Goal: Transaction & Acquisition: Book appointment/travel/reservation

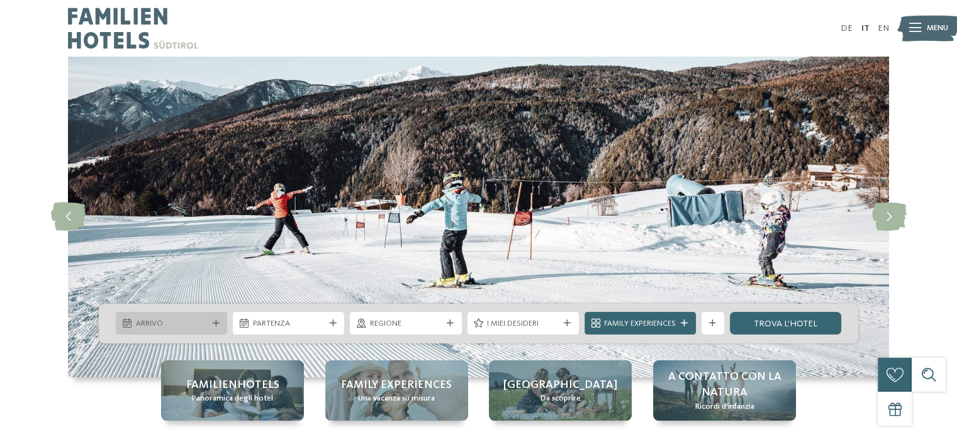
click at [209, 324] on div "Arrivo" at bounding box center [171, 324] width 77 height 12
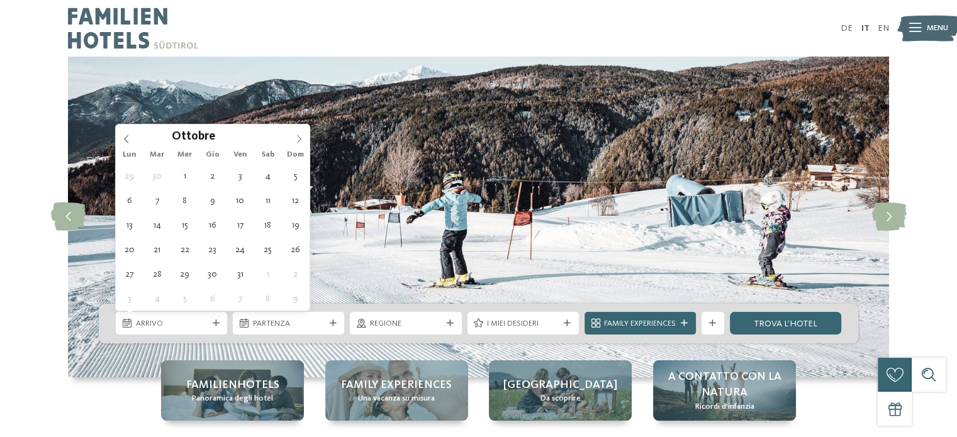
click at [303, 140] on span at bounding box center [298, 135] width 21 height 21
click at [299, 140] on icon at bounding box center [298, 139] width 9 height 9
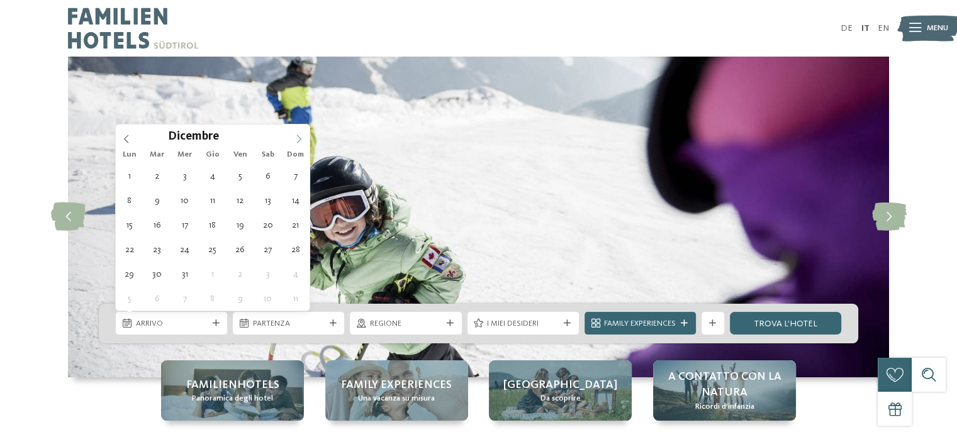
type input "****"
click at [299, 140] on icon at bounding box center [298, 139] width 9 height 9
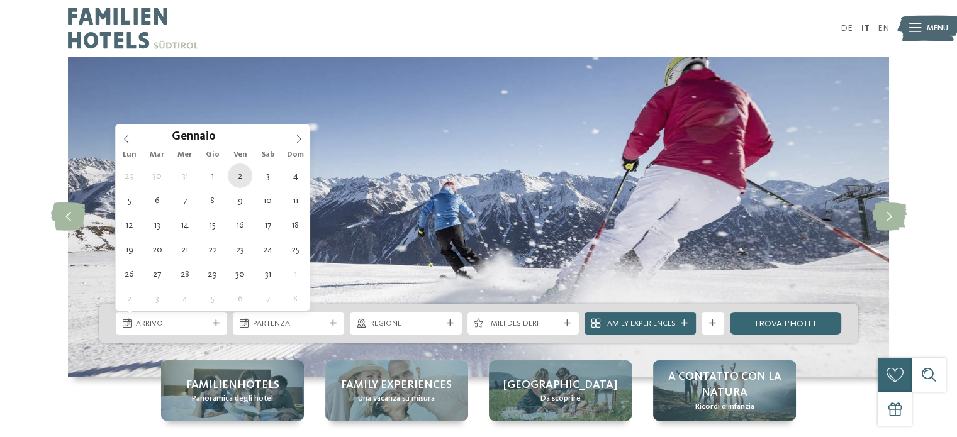
type div "02.01.2026"
type input "****"
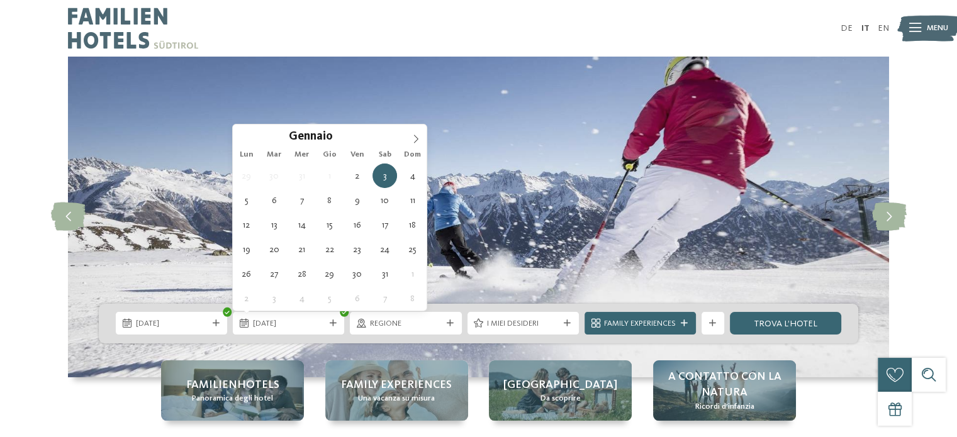
type div "06.01.2026"
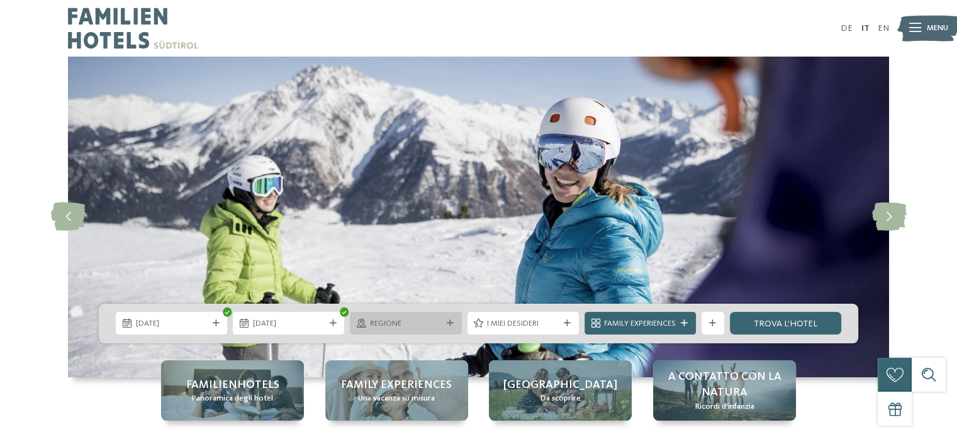
click at [450, 325] on icon at bounding box center [450, 323] width 7 height 7
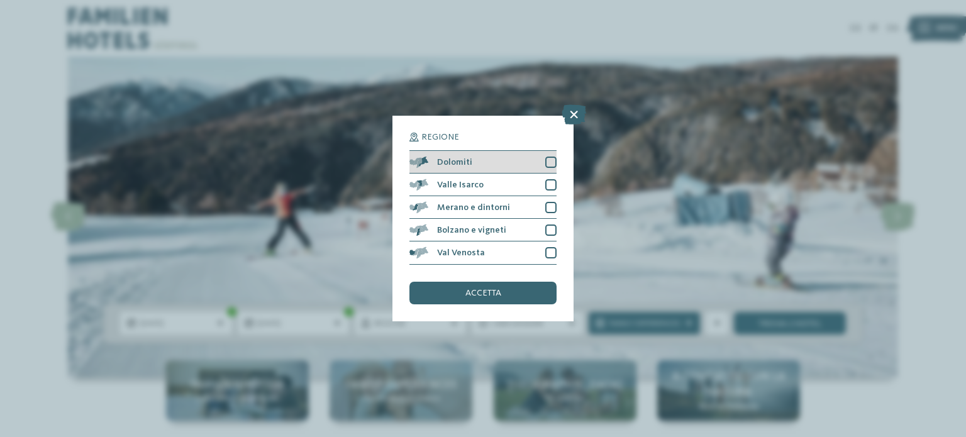
click at [551, 158] on div at bounding box center [550, 162] width 11 height 11
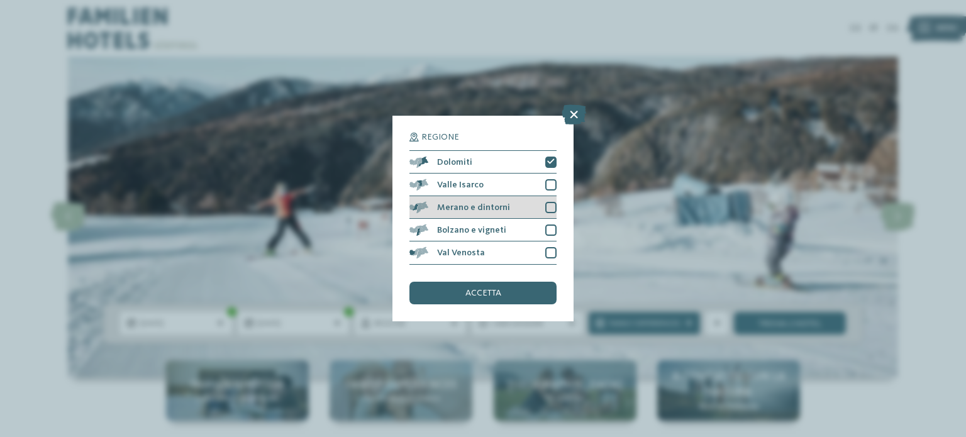
drag, startPoint x: 553, startPoint y: 182, endPoint x: 556, endPoint y: 200, distance: 17.8
click at [553, 184] on div at bounding box center [550, 184] width 11 height 11
drag, startPoint x: 555, startPoint y: 207, endPoint x: 555, endPoint y: 215, distance: 8.2
click at [555, 211] on div at bounding box center [550, 207] width 11 height 11
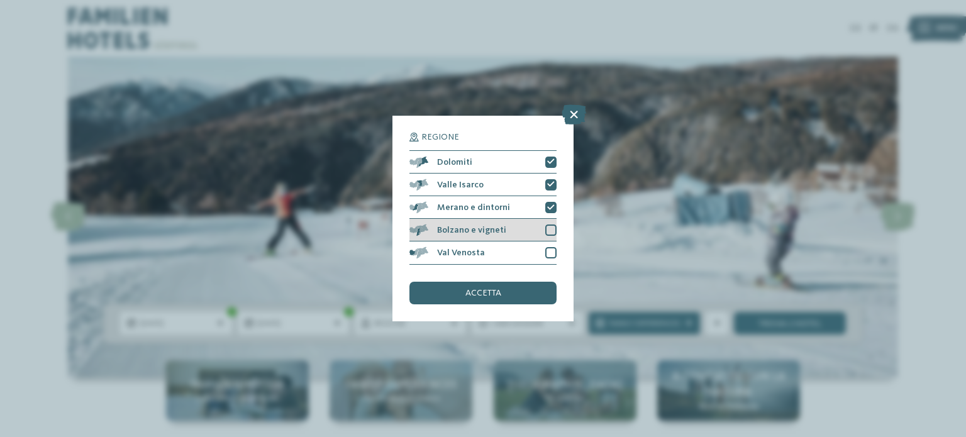
click at [554, 227] on div at bounding box center [550, 230] width 11 height 11
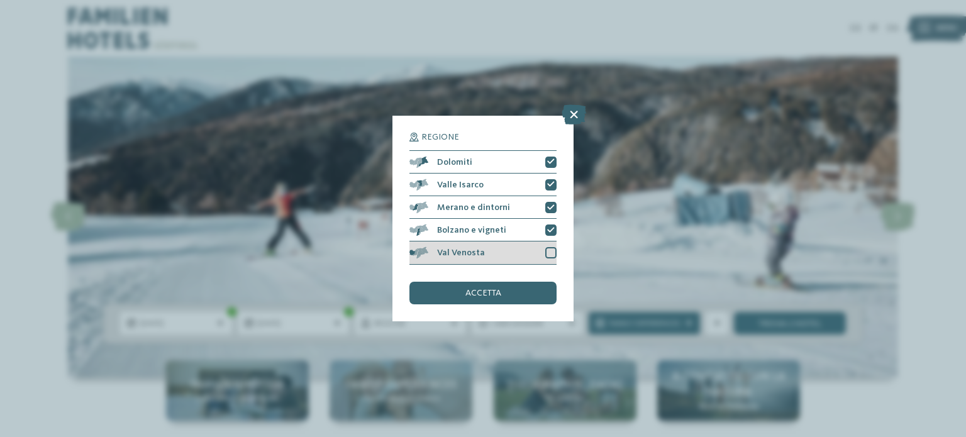
click at [553, 248] on div at bounding box center [550, 252] width 11 height 11
click at [490, 293] on span "accetta" at bounding box center [483, 293] width 36 height 9
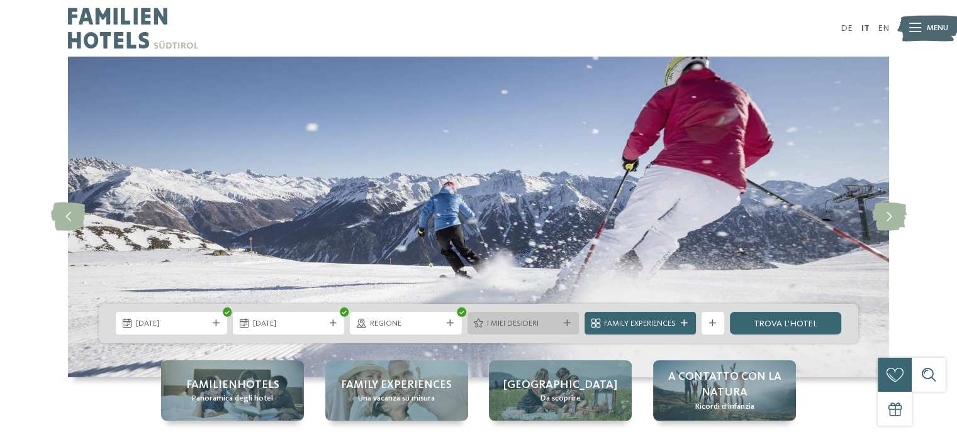
click at [498, 325] on span "I miei desideri" at bounding box center [523, 323] width 72 height 11
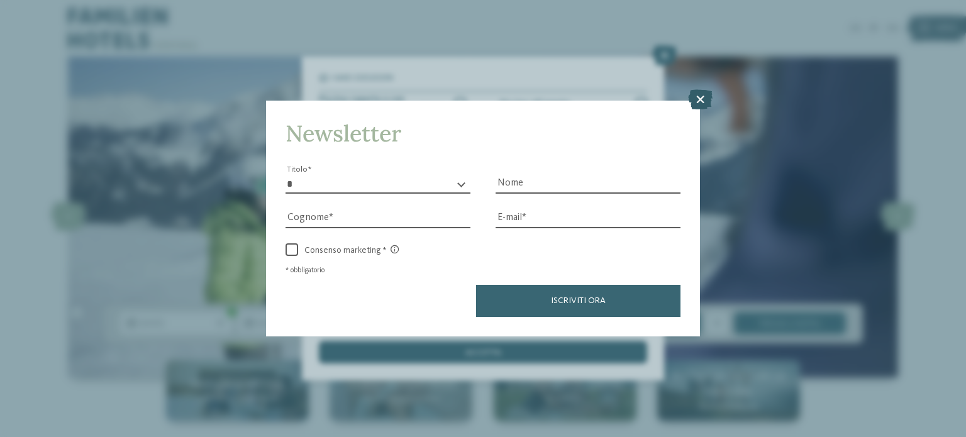
click at [703, 97] on icon at bounding box center [700, 99] width 25 height 20
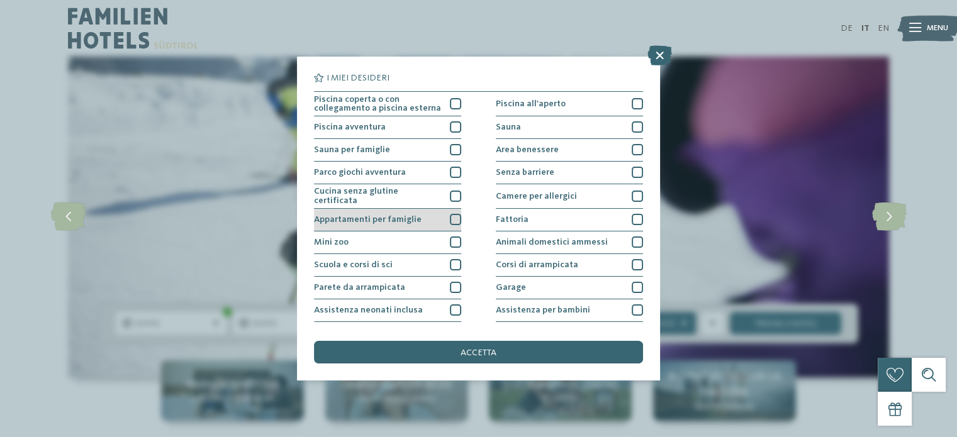
click at [452, 216] on div at bounding box center [455, 219] width 11 height 11
click at [452, 216] on icon at bounding box center [456, 219] width 8 height 7
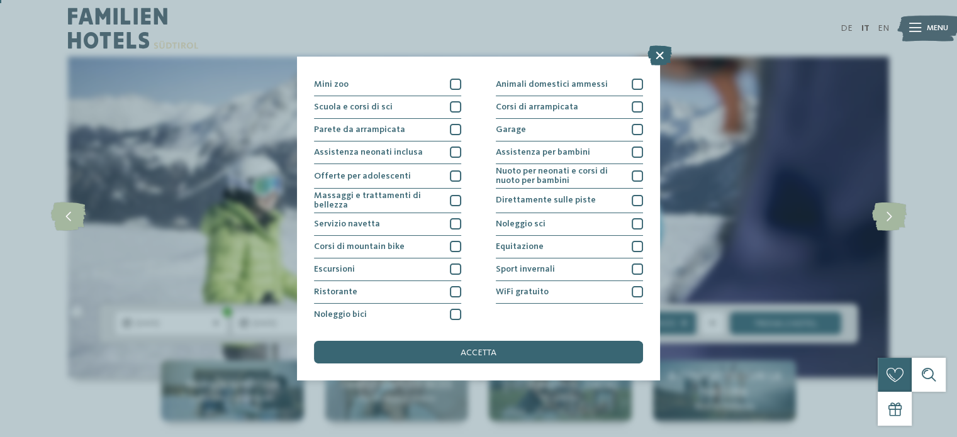
scroll to position [63, 0]
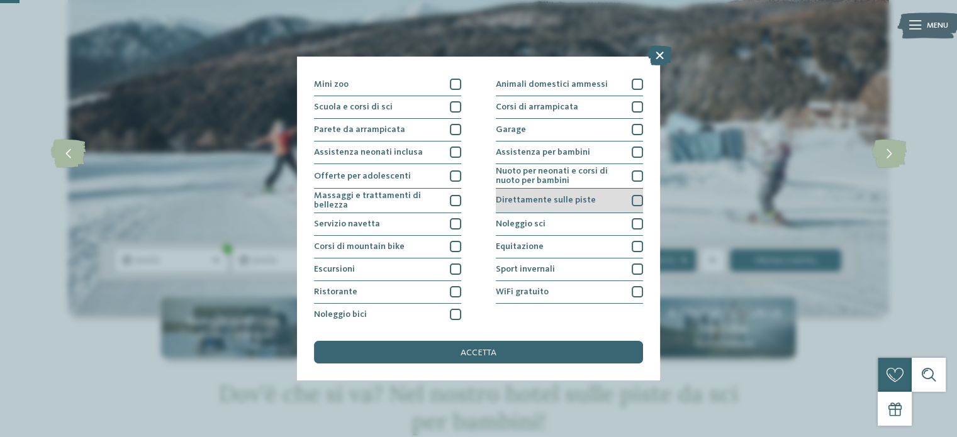
click at [631, 196] on div at bounding box center [636, 200] width 11 height 11
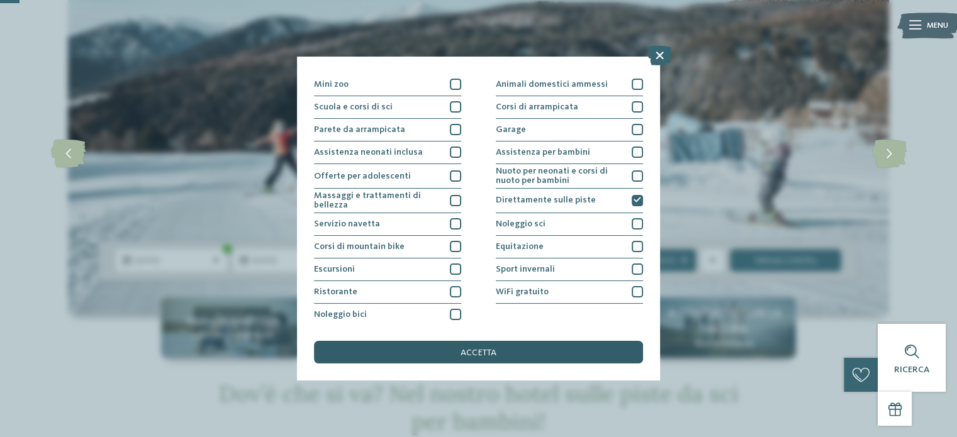
click at [501, 352] on div "accetta" at bounding box center [478, 352] width 328 height 23
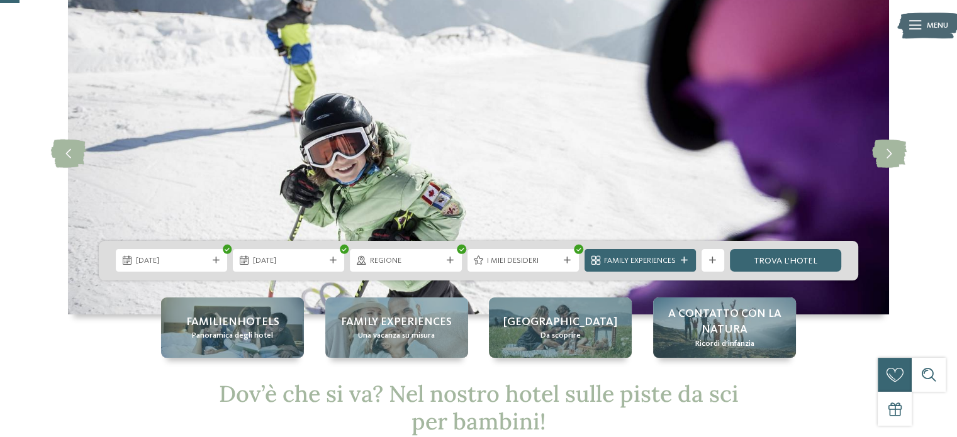
click at [686, 261] on icon at bounding box center [683, 260] width 7 height 7
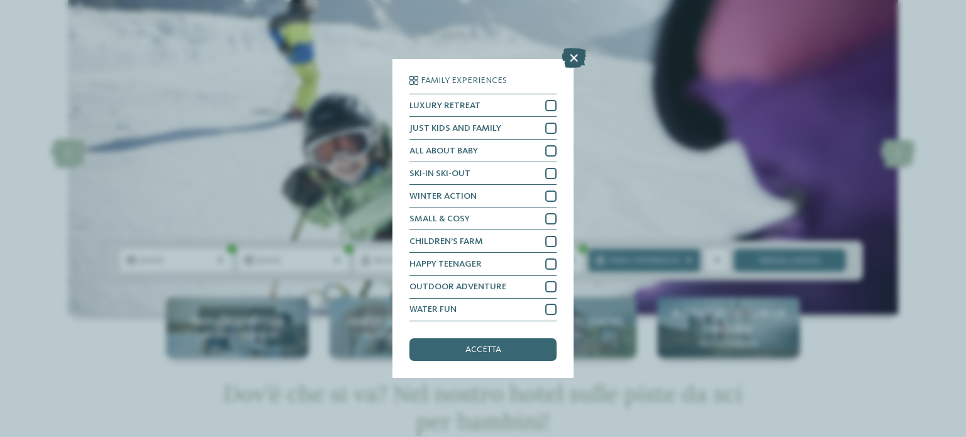
click at [574, 53] on icon at bounding box center [574, 58] width 25 height 20
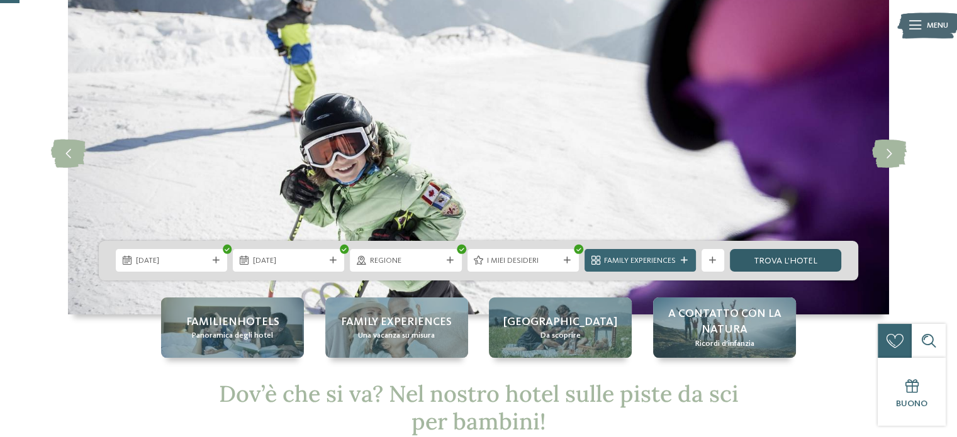
click at [796, 260] on link "trova l’hotel" at bounding box center [785, 260] width 111 height 23
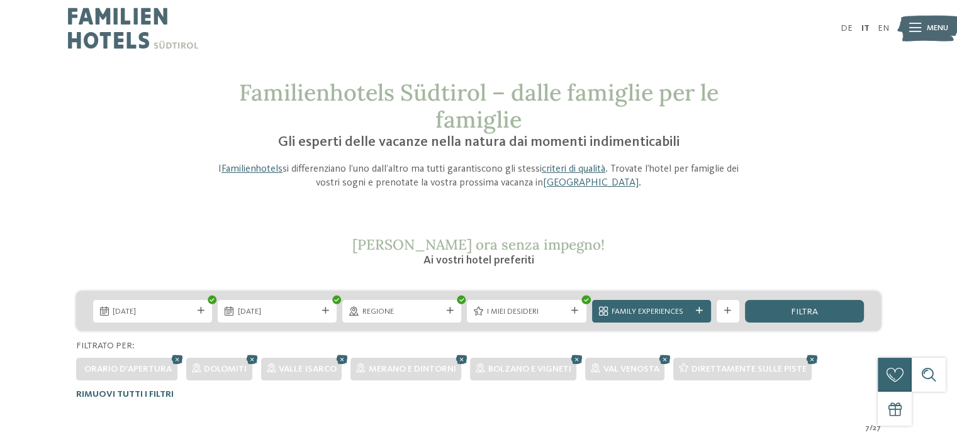
click at [452, 309] on icon at bounding box center [450, 311] width 7 height 7
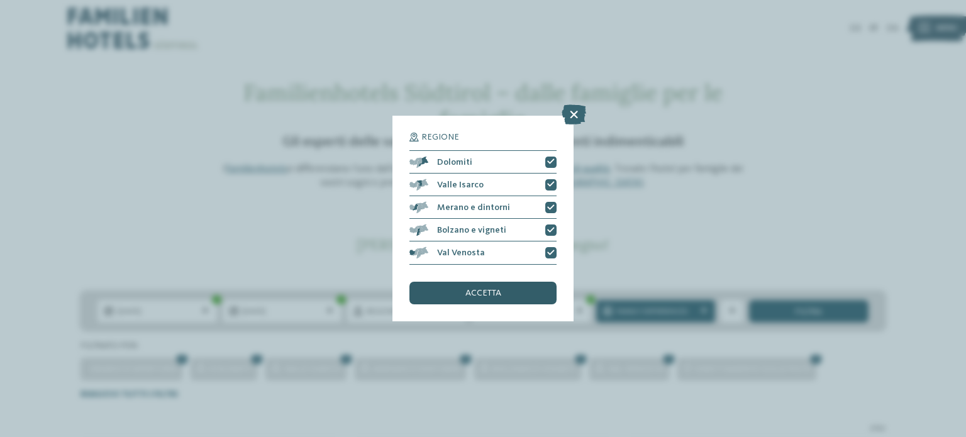
click at [501, 286] on div "accetta" at bounding box center [482, 293] width 147 height 23
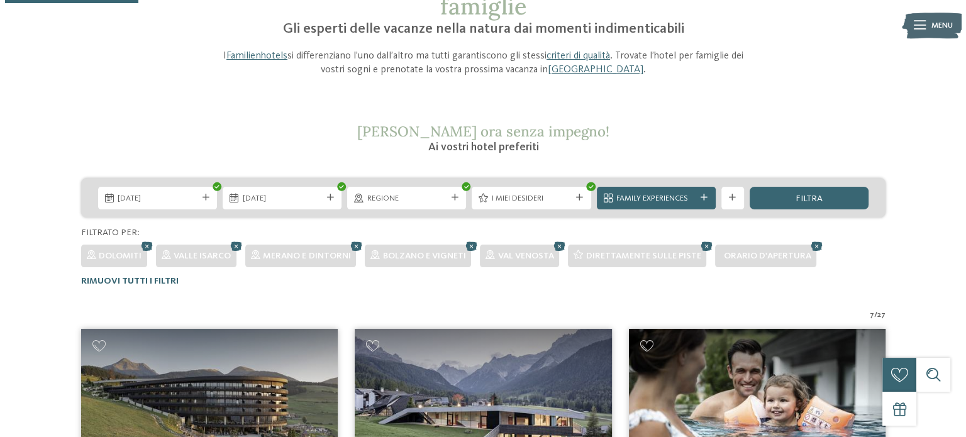
scroll to position [113, 0]
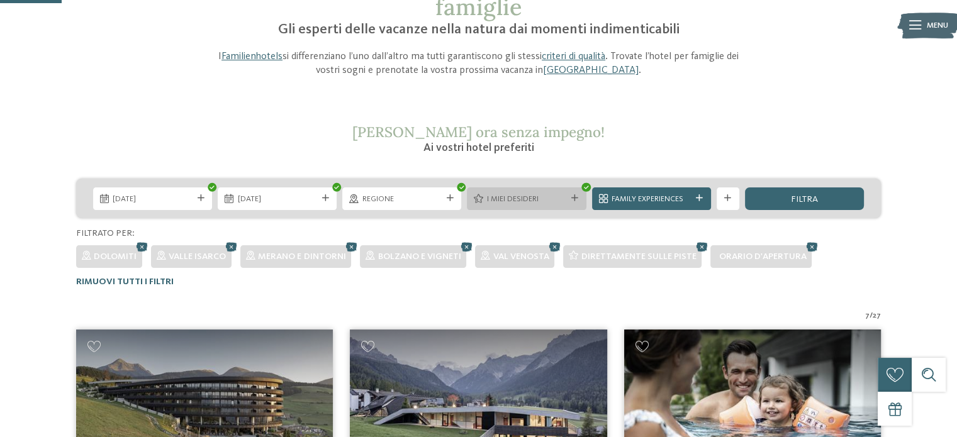
click at [578, 198] on div at bounding box center [574, 198] width 11 height 7
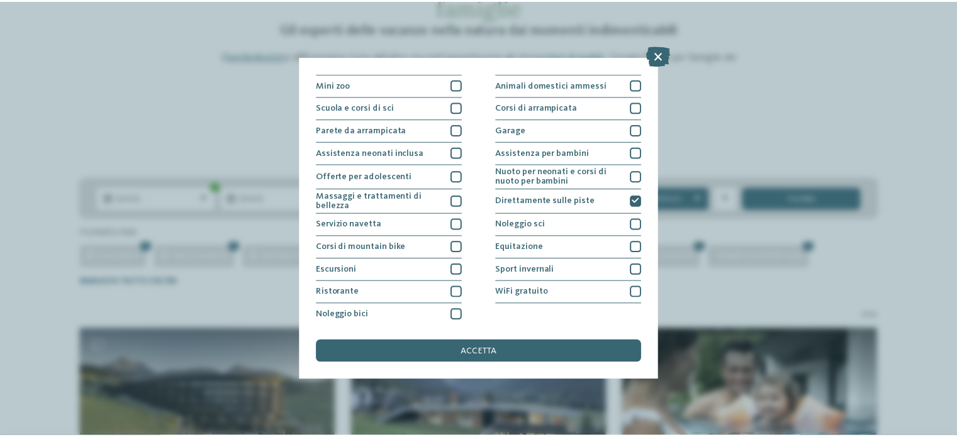
scroll to position [158, 0]
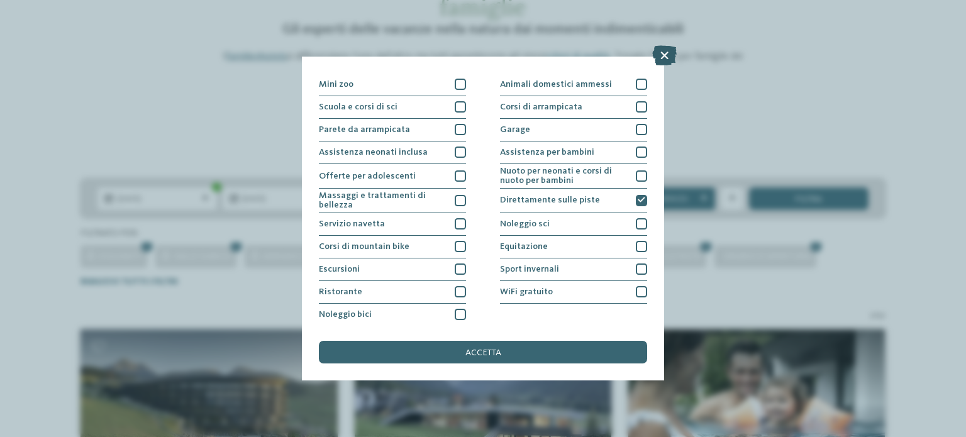
click at [666, 53] on icon at bounding box center [664, 55] width 25 height 20
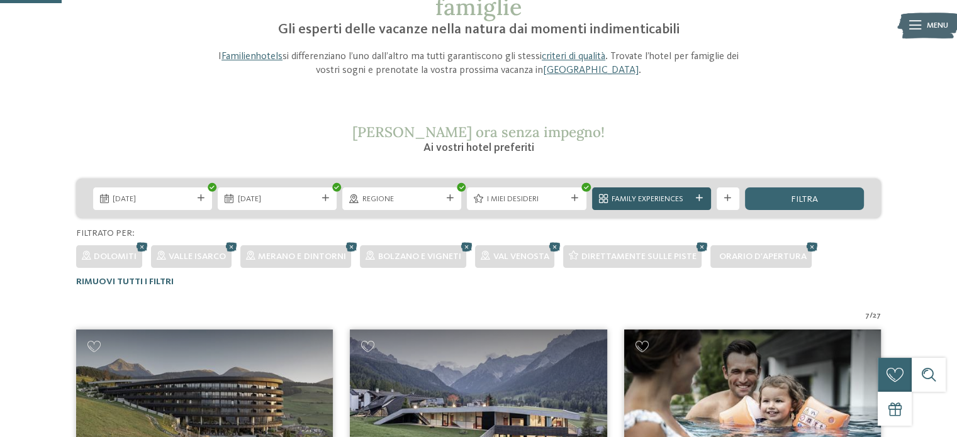
click at [700, 196] on icon at bounding box center [699, 198] width 7 height 7
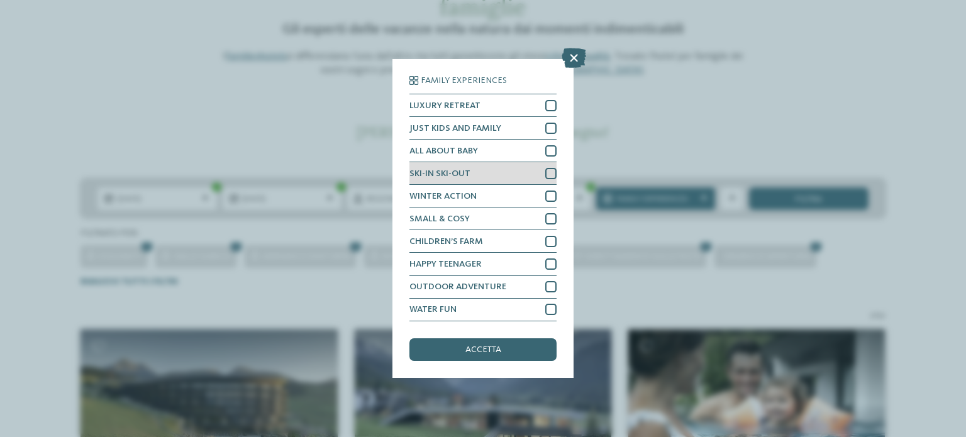
click at [550, 175] on div at bounding box center [550, 173] width 11 height 11
click at [550, 174] on icon at bounding box center [551, 173] width 8 height 7
click at [578, 57] on icon at bounding box center [574, 58] width 25 height 20
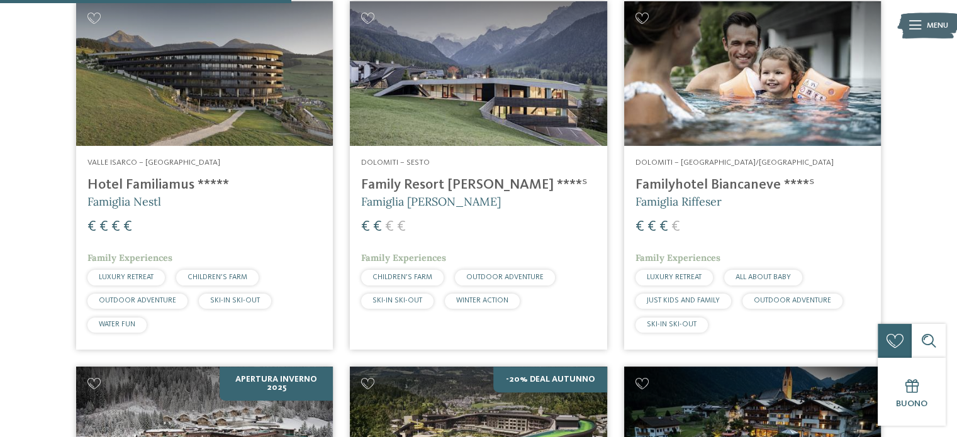
scroll to position [427, 0]
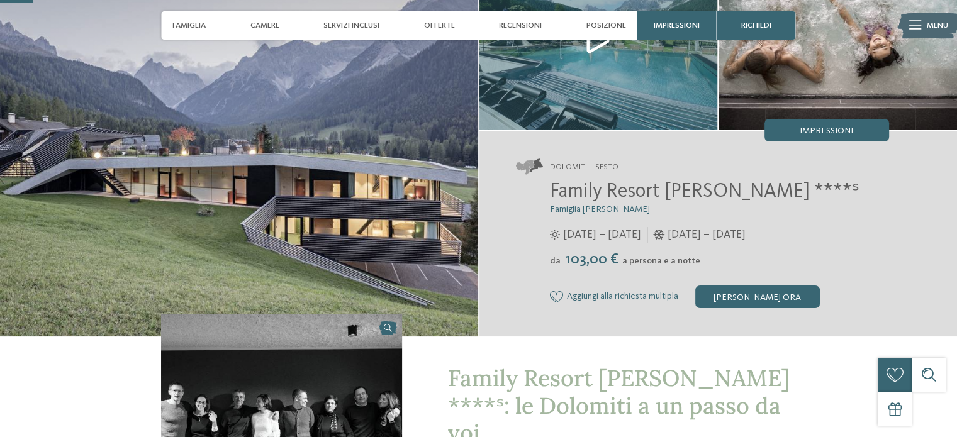
scroll to position [126, 0]
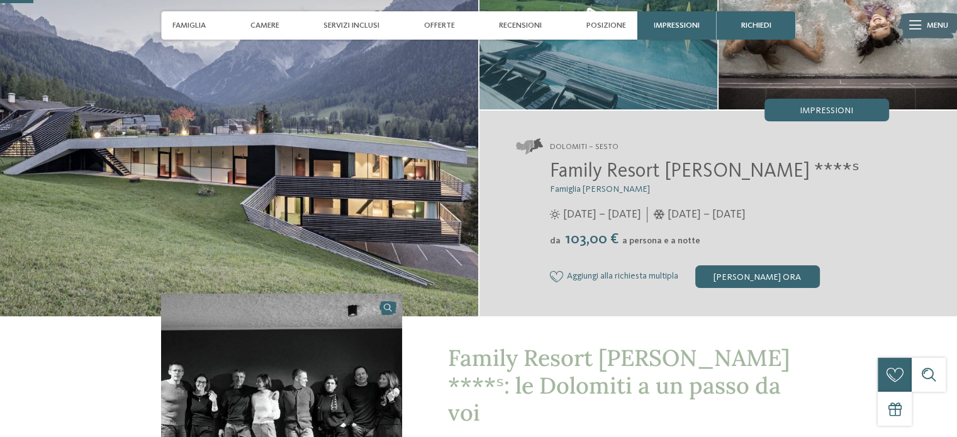
drag, startPoint x: 818, startPoint y: 213, endPoint x: 702, endPoint y: 218, distance: 116.4
click at [702, 218] on div "[DATE] – [DATE]" at bounding box center [696, 215] width 99 height 16
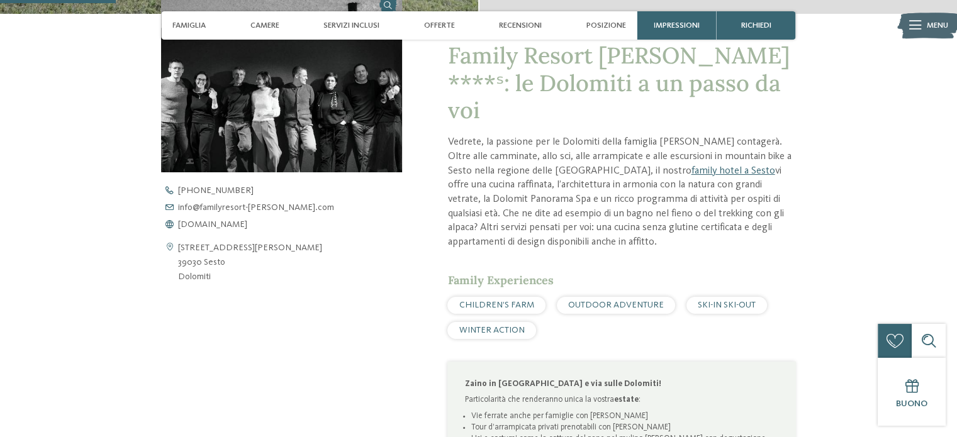
scroll to position [440, 0]
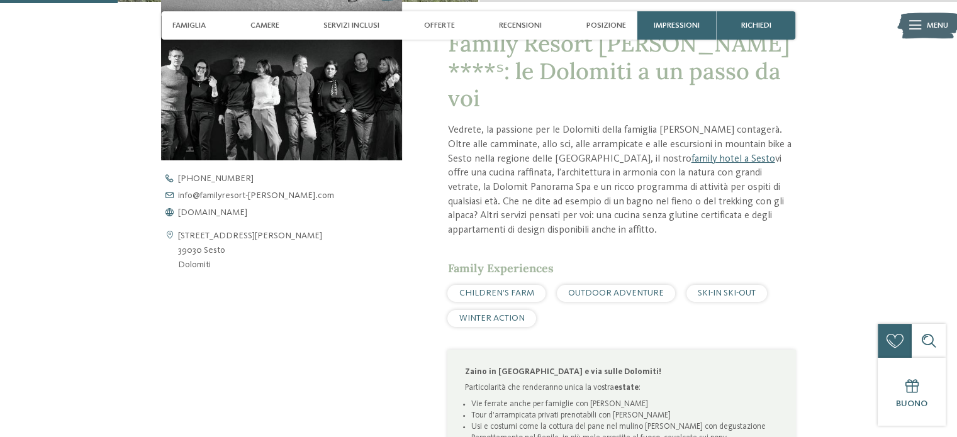
click at [719, 289] on span "SKI-IN SKI-OUT" at bounding box center [726, 293] width 58 height 9
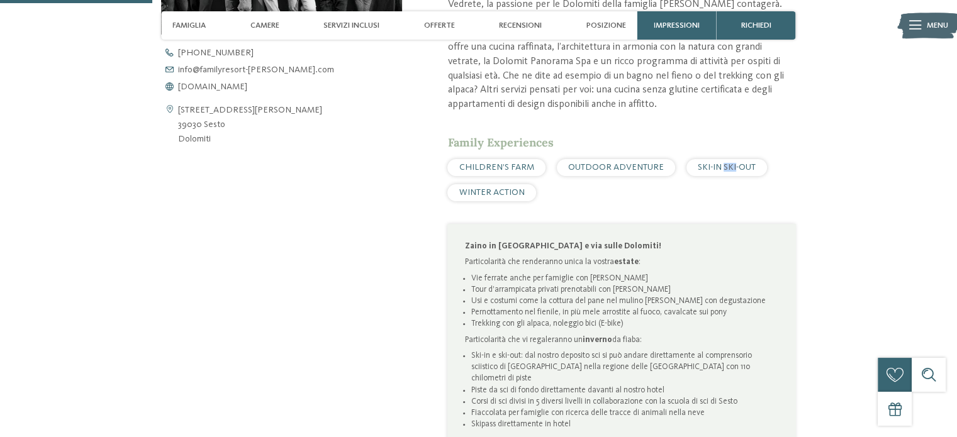
scroll to position [629, 0]
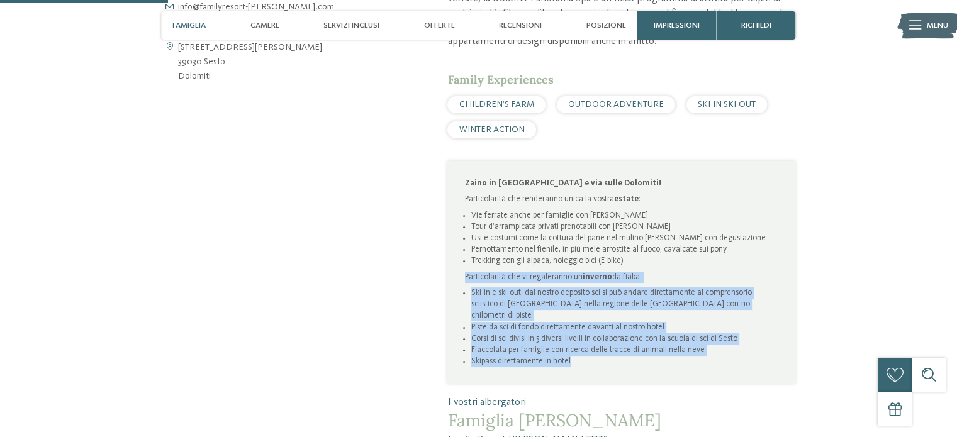
drag, startPoint x: 464, startPoint y: 246, endPoint x: 723, endPoint y: 319, distance: 269.4
click at [723, 319] on div "Zaino in [GEOGRAPHIC_DATA] e via sulle Dolomiti! Particolarità che renderanno u…" at bounding box center [622, 272] width 314 height 189
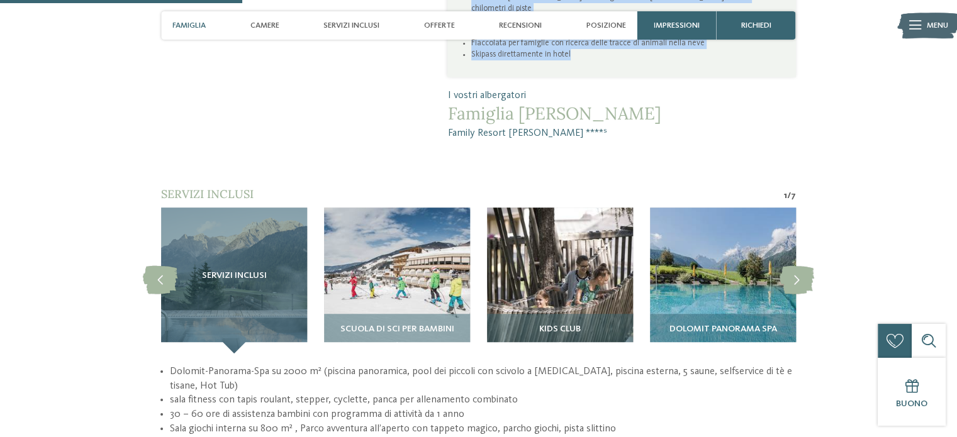
scroll to position [943, 0]
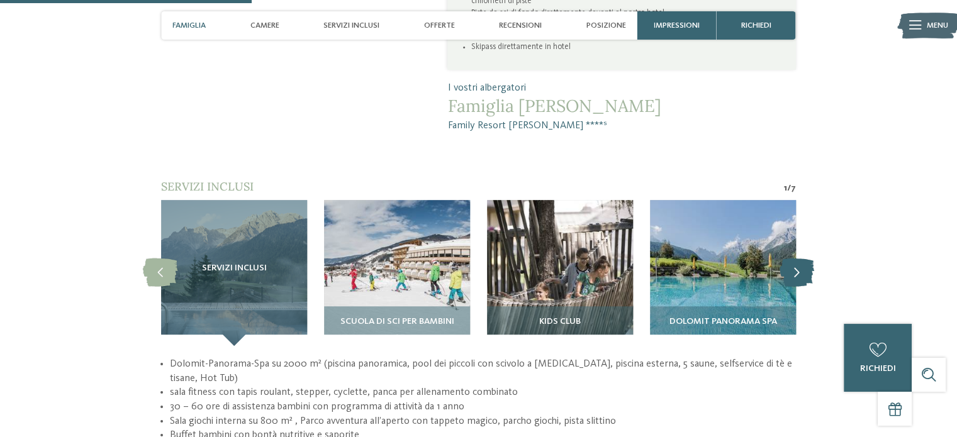
click at [802, 258] on icon at bounding box center [796, 272] width 35 height 28
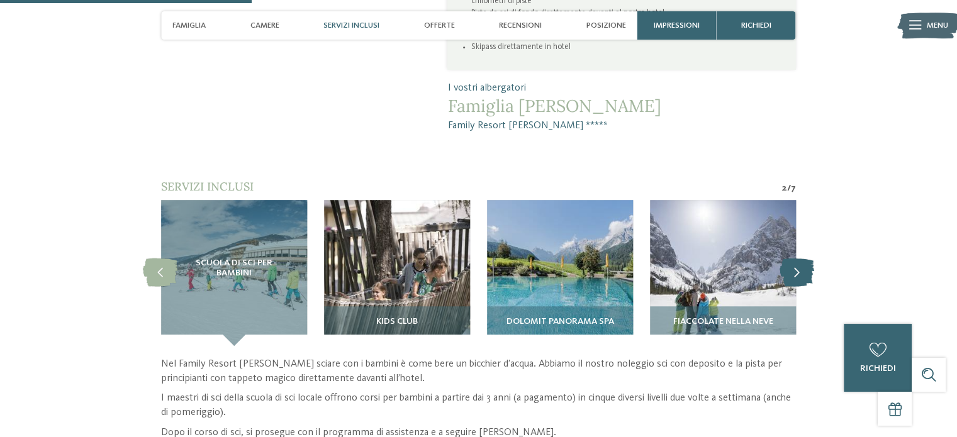
click at [802, 258] on icon at bounding box center [796, 272] width 35 height 28
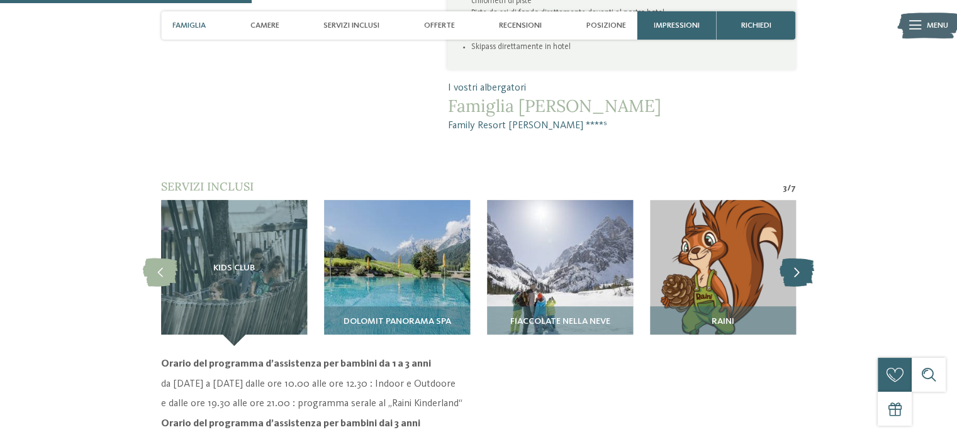
click at [802, 258] on icon at bounding box center [796, 272] width 35 height 28
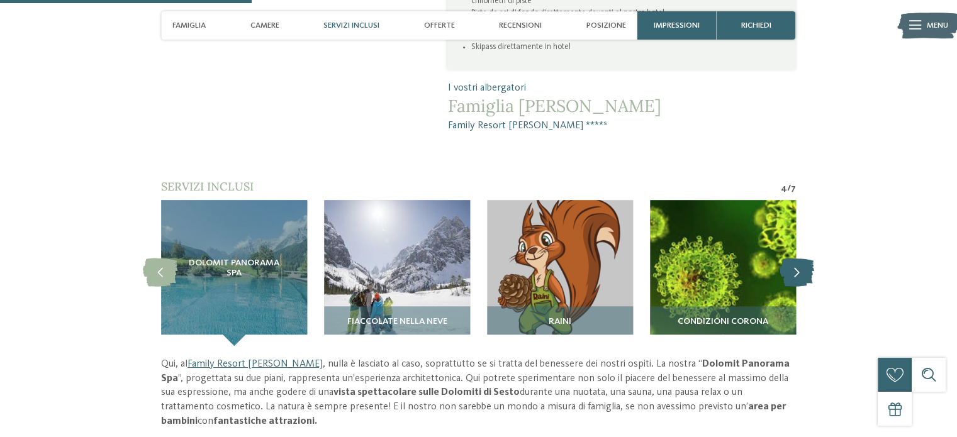
click at [802, 258] on icon at bounding box center [796, 272] width 35 height 28
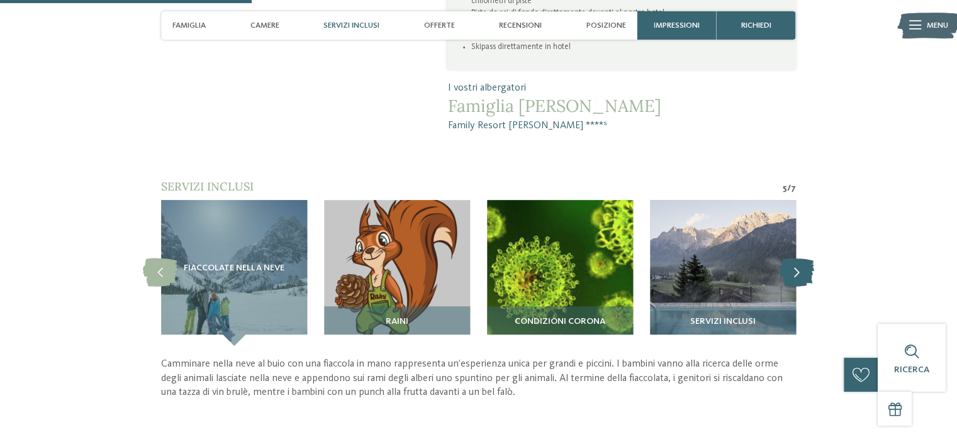
click at [802, 258] on icon at bounding box center [796, 272] width 35 height 28
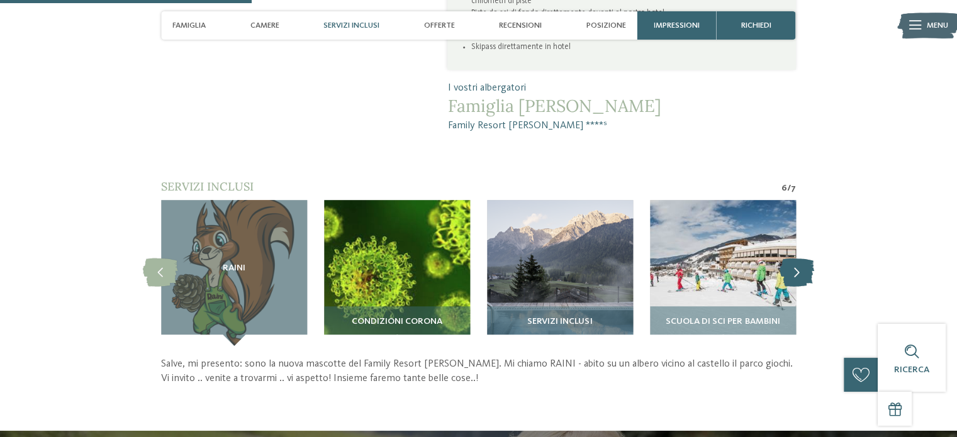
click at [802, 258] on icon at bounding box center [796, 272] width 35 height 28
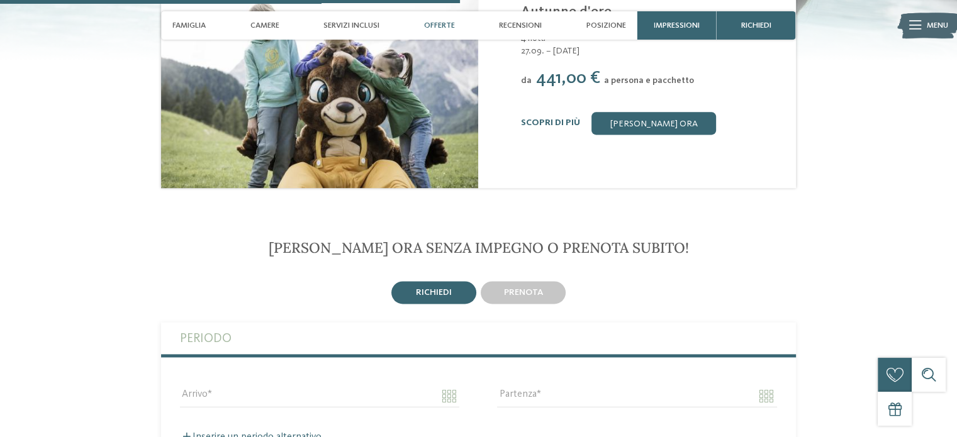
scroll to position [1698, 0]
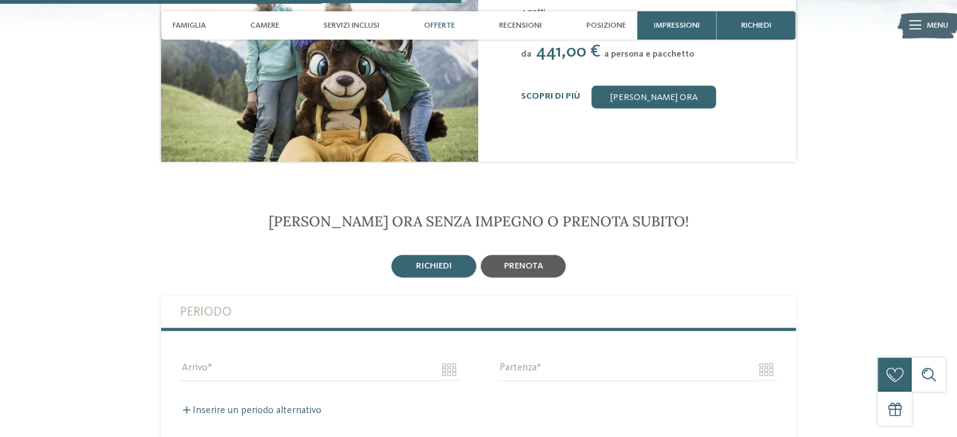
click at [523, 262] on span "prenota" at bounding box center [523, 266] width 39 height 9
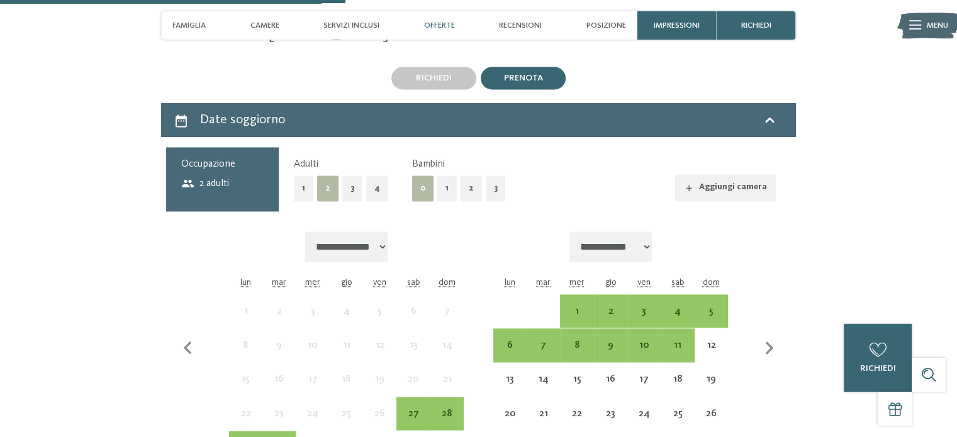
scroll to position [1887, 0]
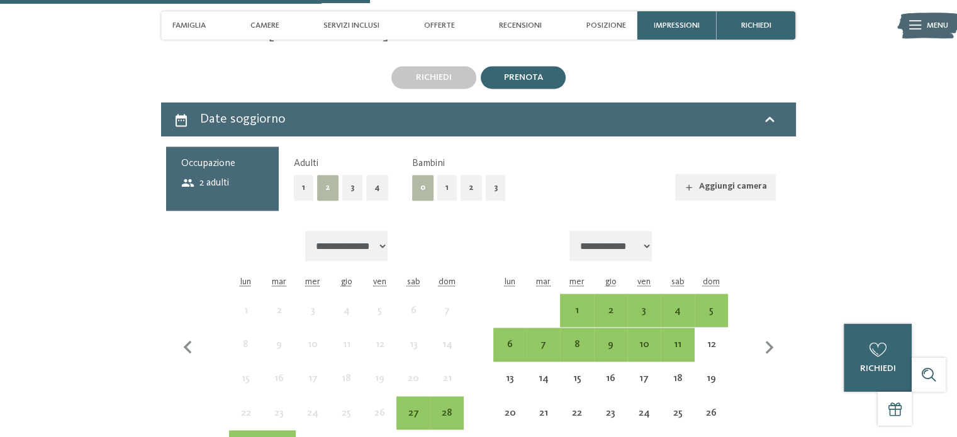
click at [461, 175] on button "2" at bounding box center [470, 188] width 21 height 26
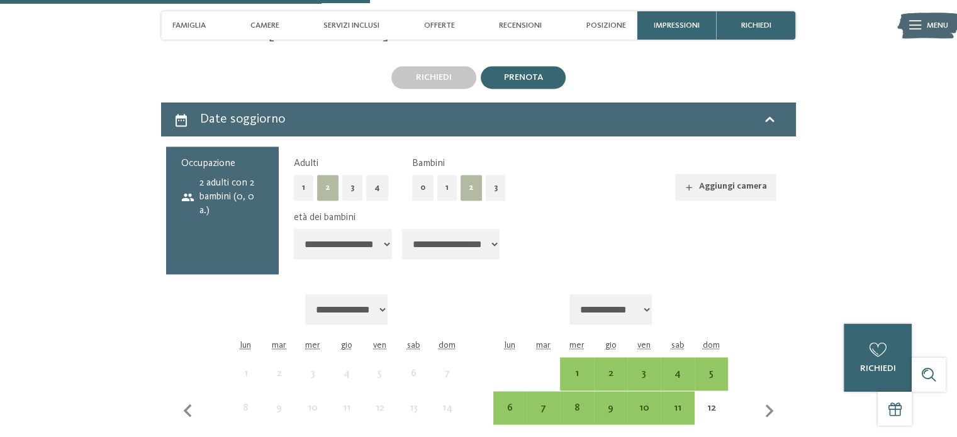
click at [364, 229] on select "**********" at bounding box center [343, 244] width 98 height 30
select select "**"
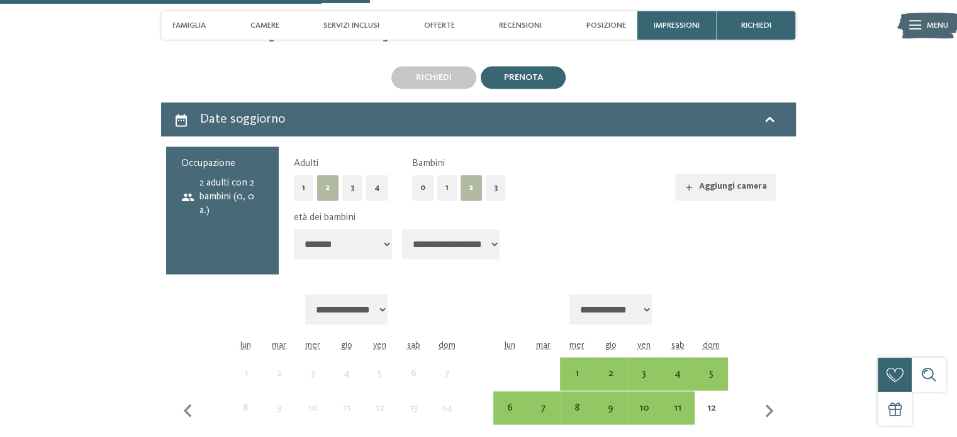
click at [294, 229] on select "**********" at bounding box center [343, 244] width 98 height 30
click at [444, 229] on select "**********" at bounding box center [451, 244] width 98 height 30
select select "**"
click at [403, 229] on select "**********" at bounding box center [451, 244] width 98 height 30
click at [493, 284] on div "**********" at bounding box center [478, 410] width 624 height 253
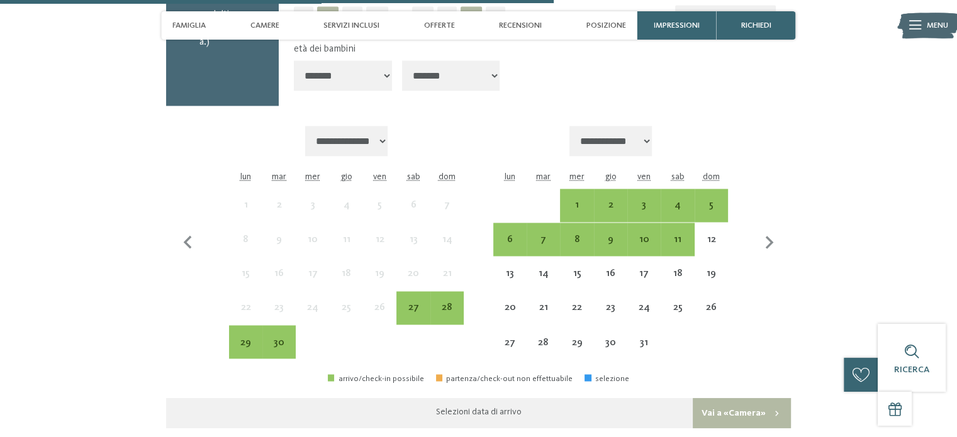
scroll to position [2075, 0]
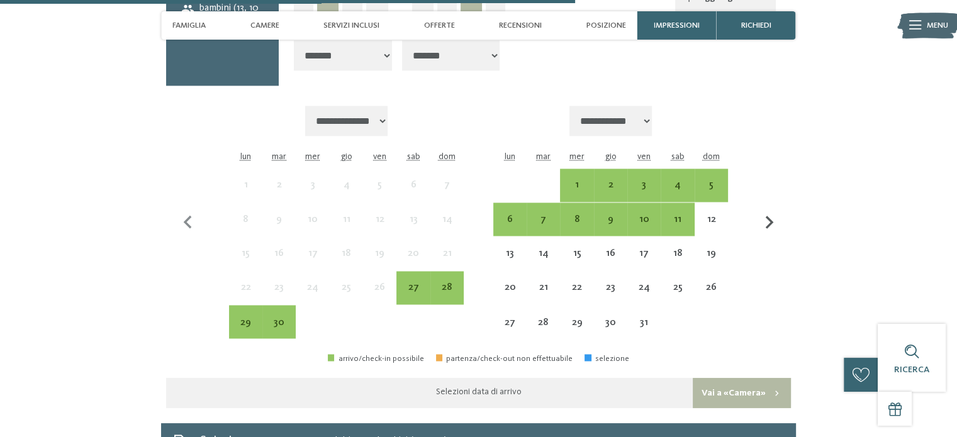
click at [772, 209] on icon "button" at bounding box center [769, 222] width 26 height 26
select select "**********"
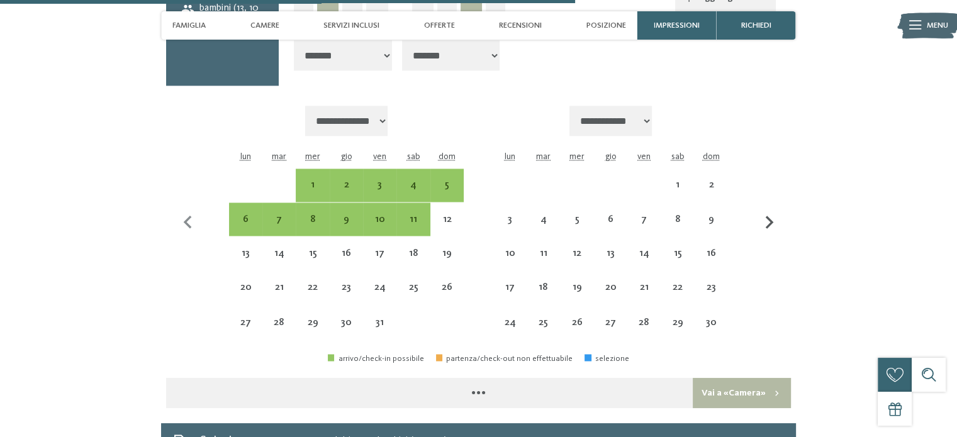
click at [772, 209] on icon "button" at bounding box center [769, 222] width 26 height 26
select select "**********"
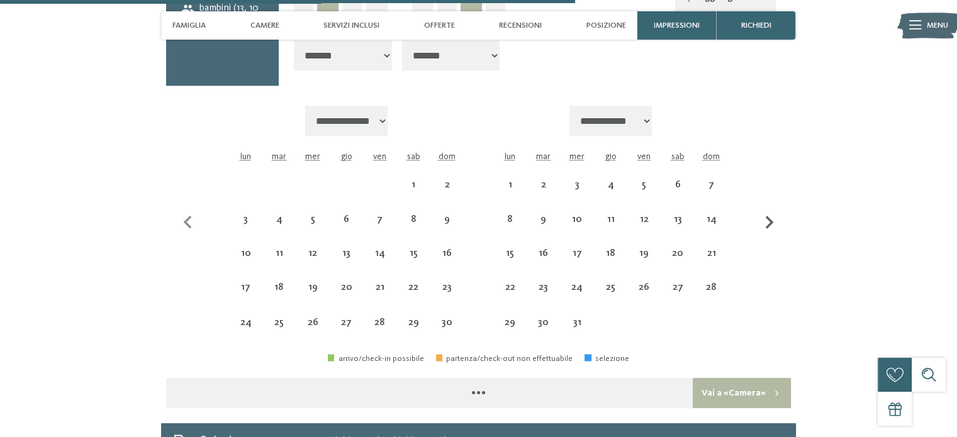
select select "**********"
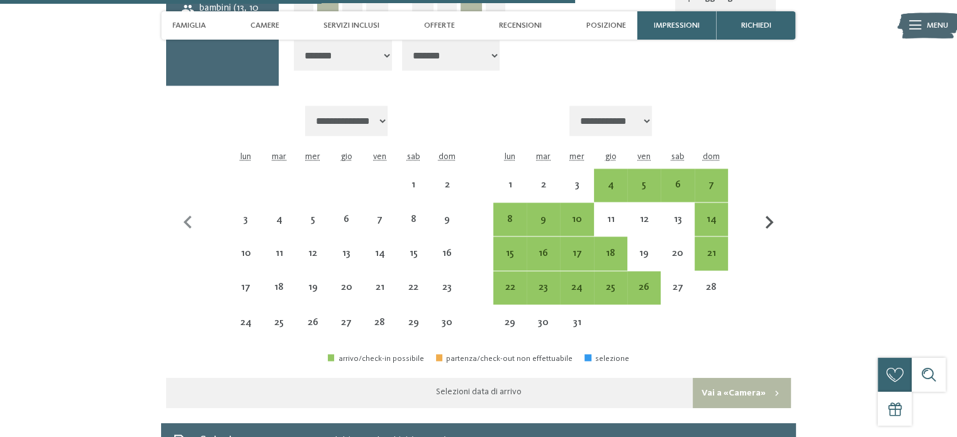
click at [772, 209] on icon "button" at bounding box center [769, 222] width 26 height 26
select select "**********"
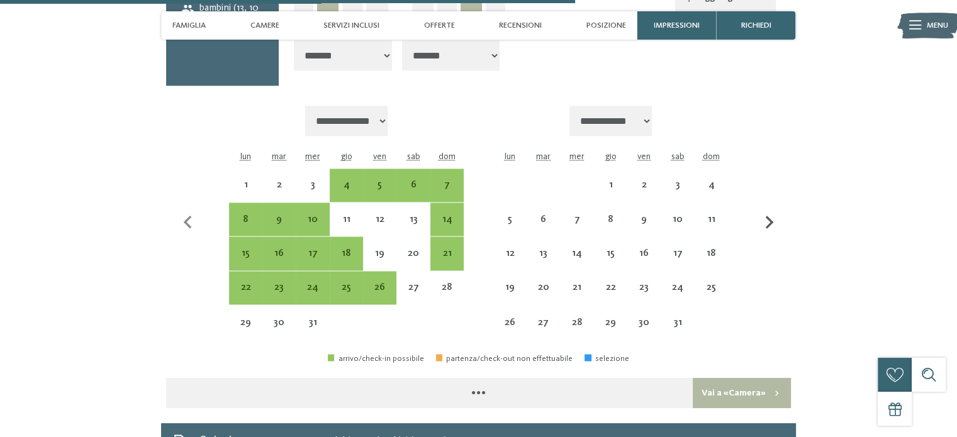
select select "**********"
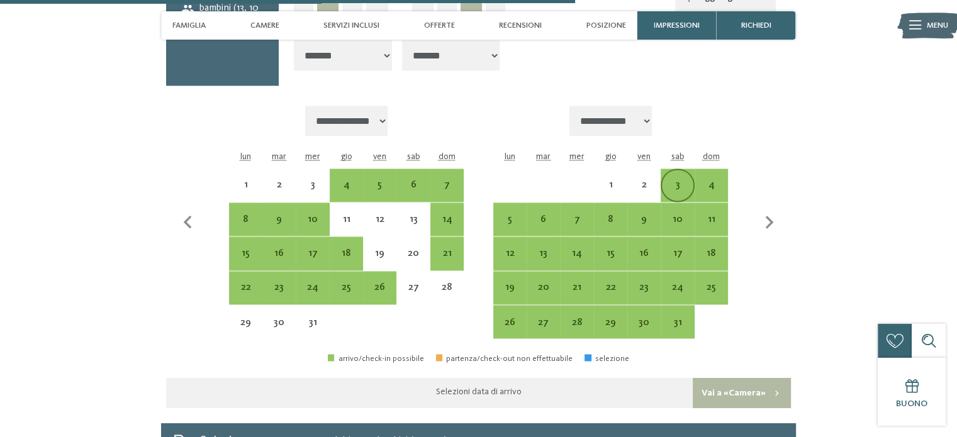
click at [677, 180] on div "3" at bounding box center [677, 195] width 31 height 31
select select "**********"
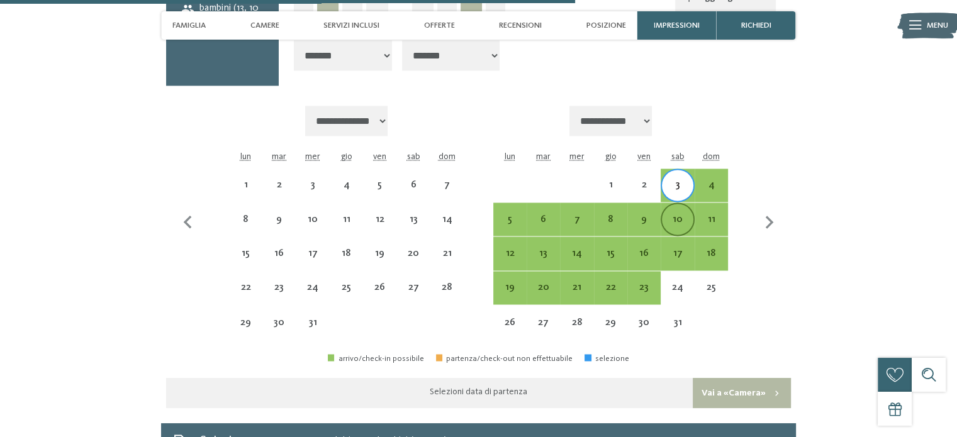
click at [678, 214] on div "10" at bounding box center [677, 229] width 31 height 31
select select "**********"
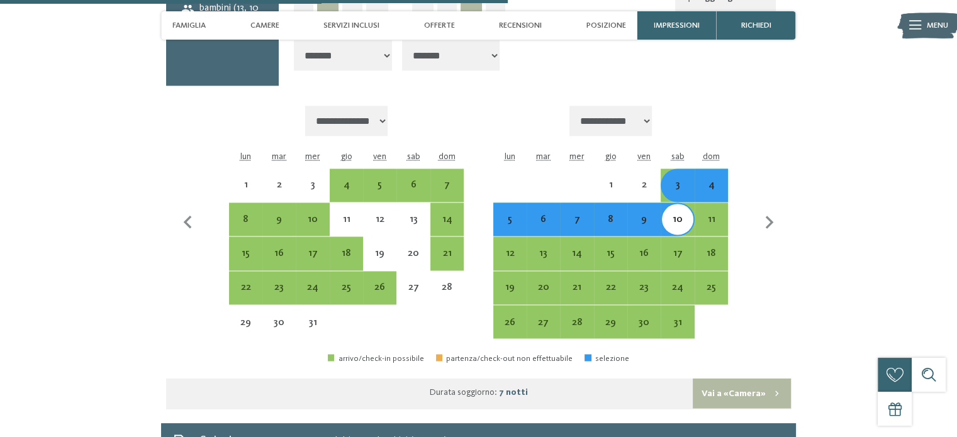
click at [547, 214] on div "6" at bounding box center [543, 229] width 31 height 31
select select "**********"
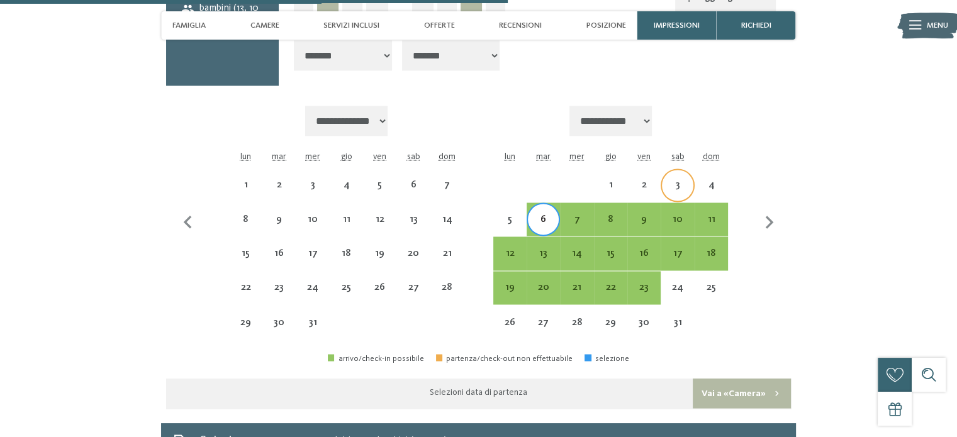
click at [679, 180] on div "3" at bounding box center [677, 195] width 31 height 31
select select "**********"
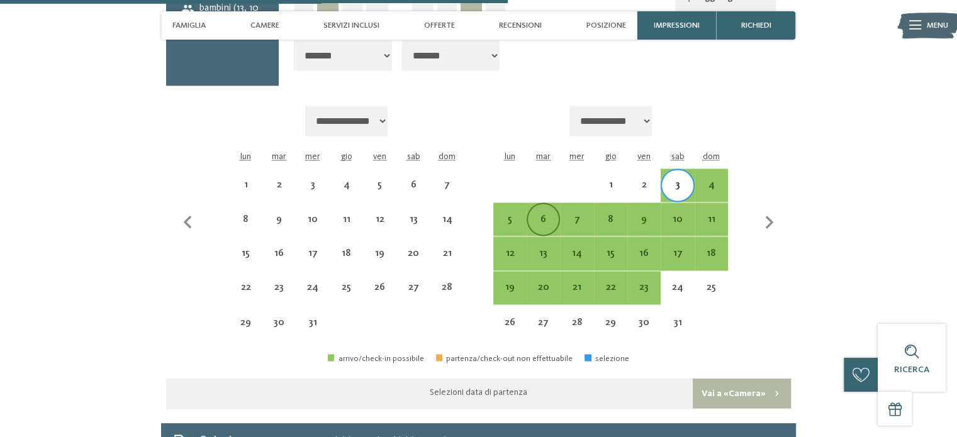
click at [538, 214] on div "6" at bounding box center [543, 229] width 31 height 31
select select "**********"
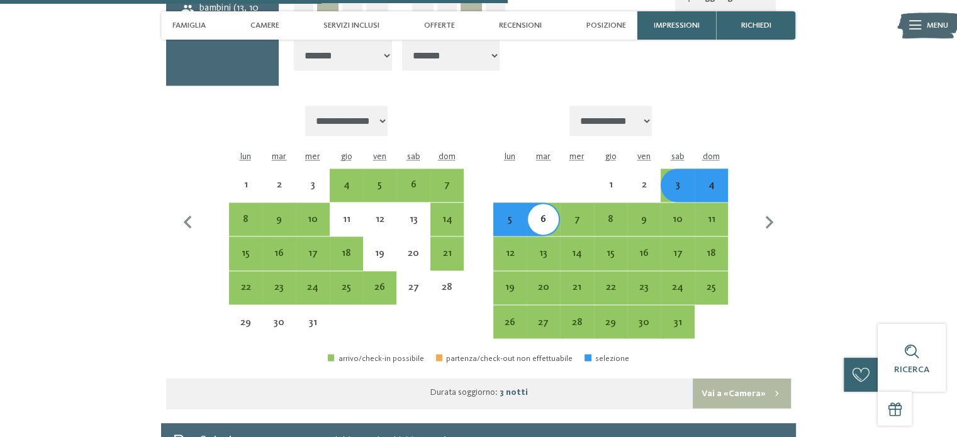
click at [674, 180] on div "3" at bounding box center [677, 195] width 31 height 31
select select "**********"
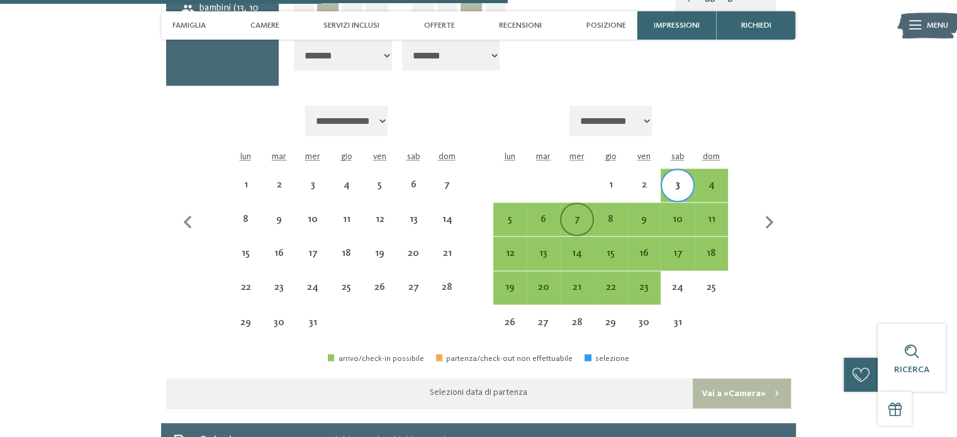
click at [567, 214] on div "7" at bounding box center [576, 229] width 31 height 31
select select "**********"
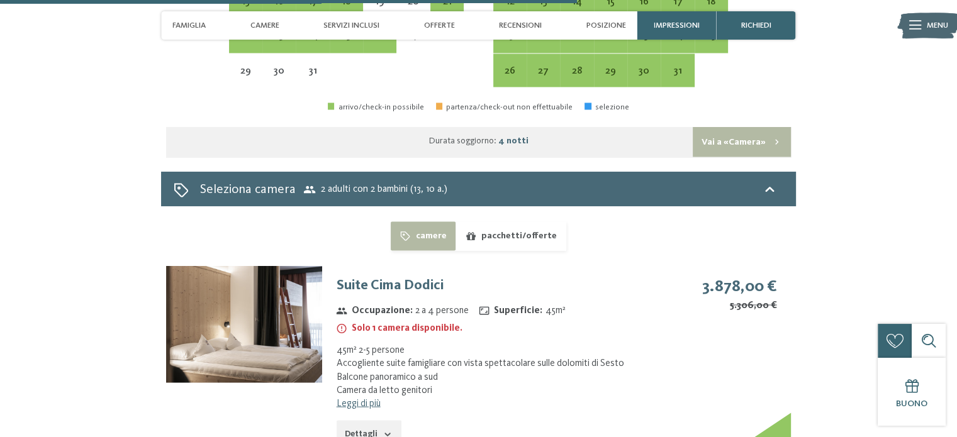
scroll to position [2390, 0]
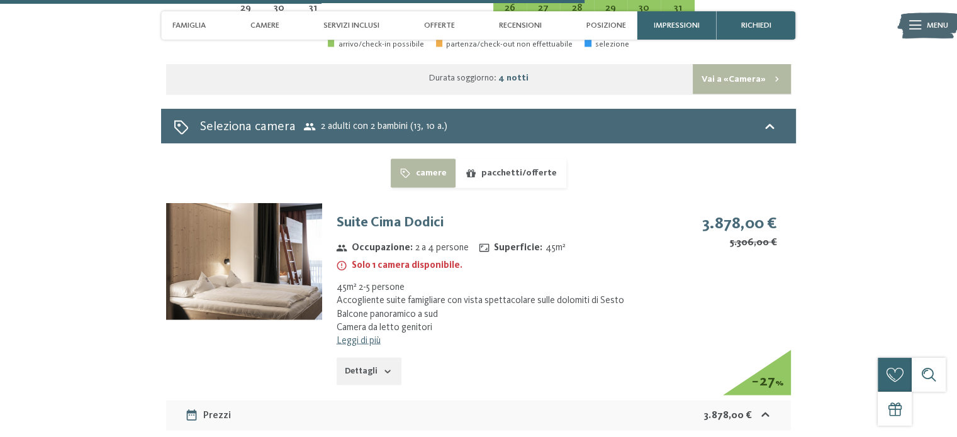
click at [360, 335] on link "Leggi di più" at bounding box center [358, 340] width 44 height 10
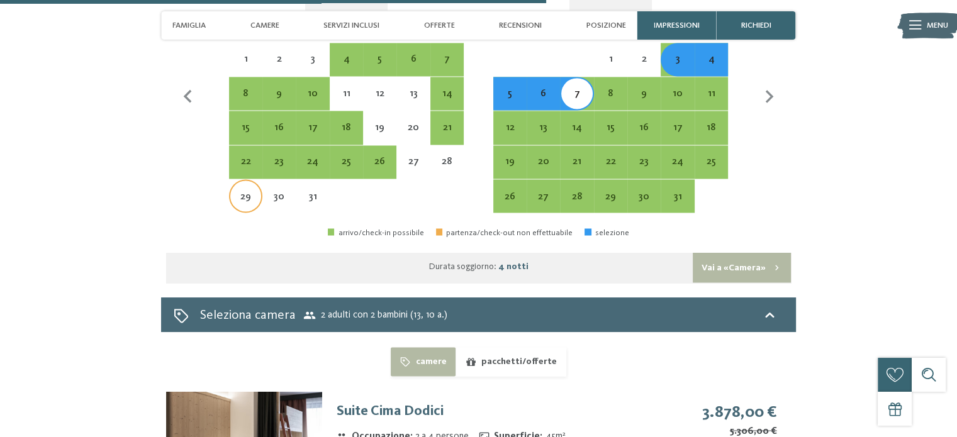
scroll to position [2327, 0]
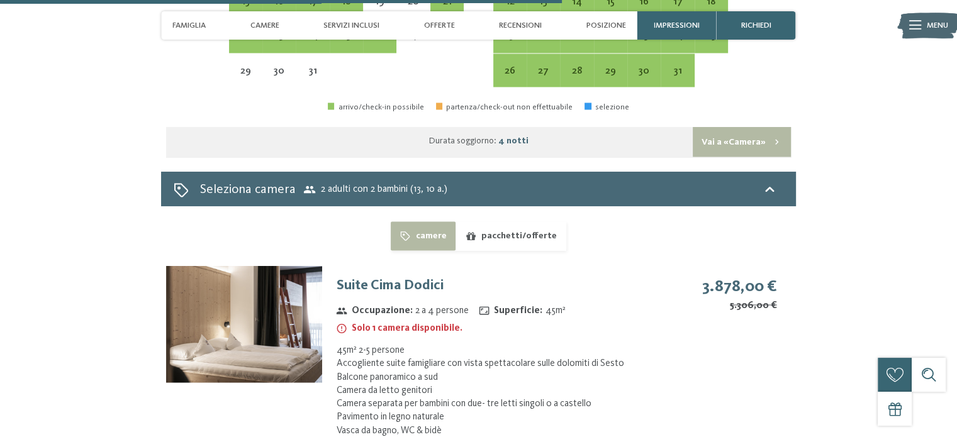
click at [524, 221] on button "pacchetti/offerte" at bounding box center [510, 235] width 110 height 29
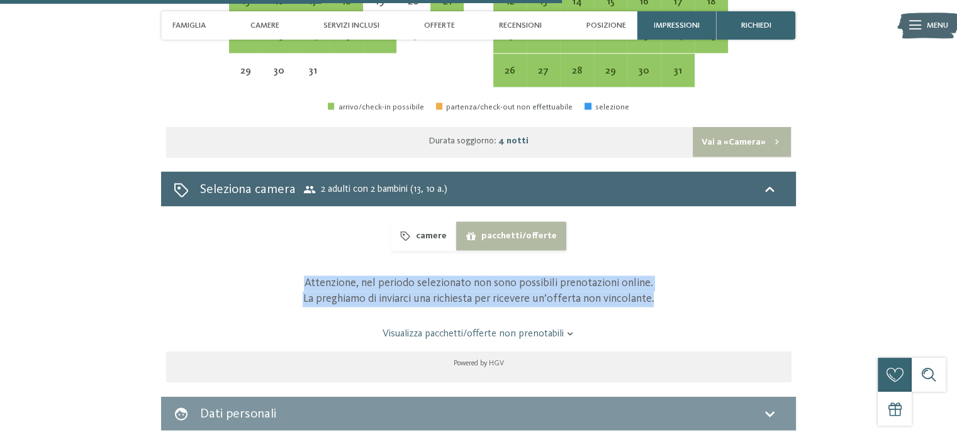
drag, startPoint x: 309, startPoint y: 250, endPoint x: 656, endPoint y: 258, distance: 346.6
click at [656, 275] on div "Attenzione, nel periodo selezionato non sono possibili prenotazioni online. La …" at bounding box center [478, 290] width 587 height 31
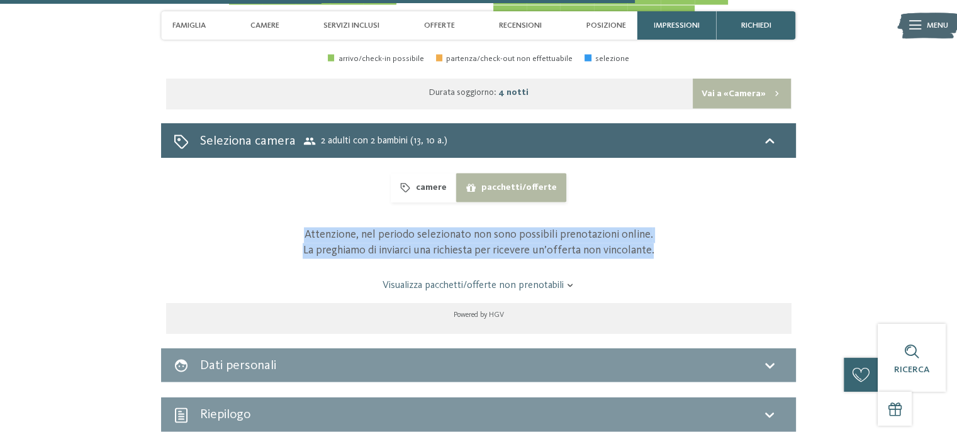
scroll to position [2390, 0]
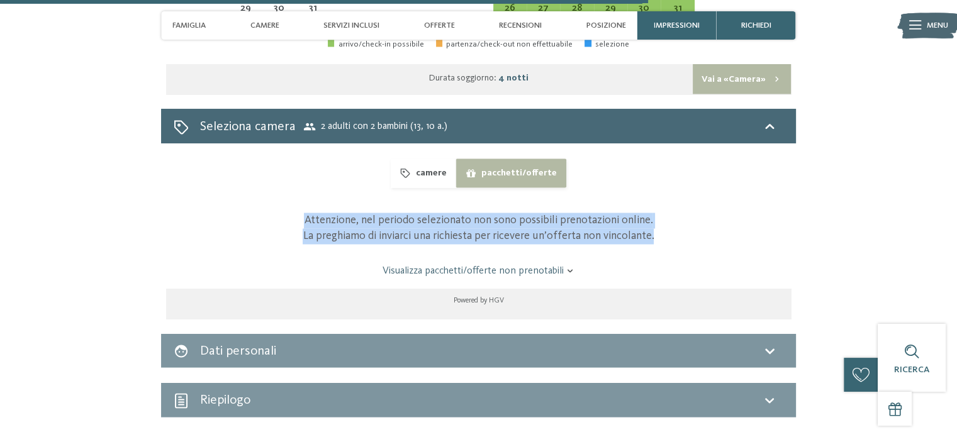
click at [571, 266] on icon at bounding box center [569, 270] width 9 height 9
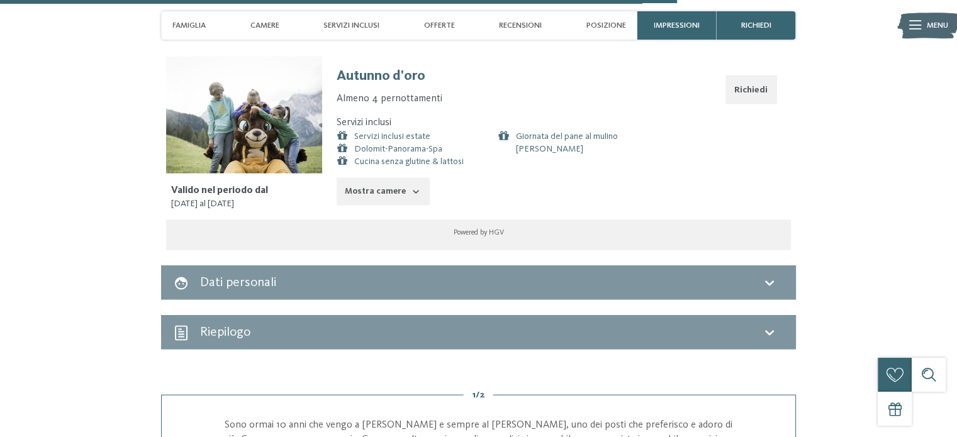
scroll to position [2516, 0]
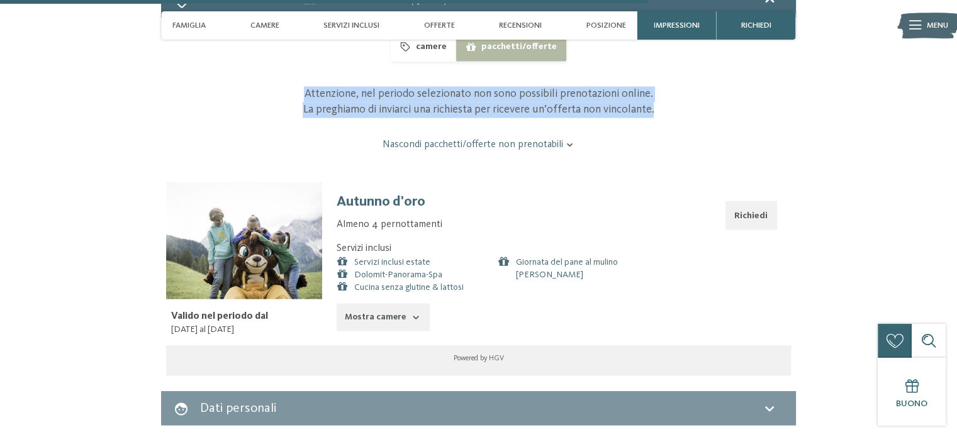
drag, startPoint x: 292, startPoint y: 287, endPoint x: 169, endPoint y: 286, distance: 122.6
click at [169, 299] on div "Valido nel periodo dal [DATE] al [DATE]" at bounding box center [244, 322] width 156 height 47
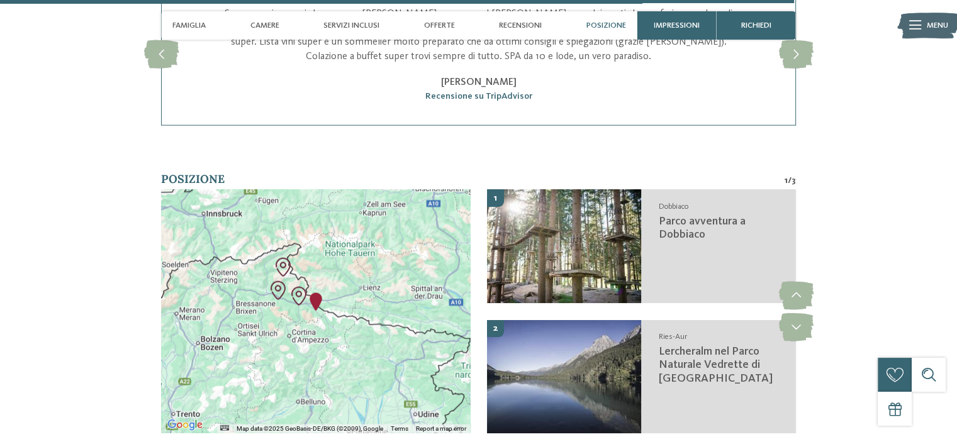
scroll to position [3082, 0]
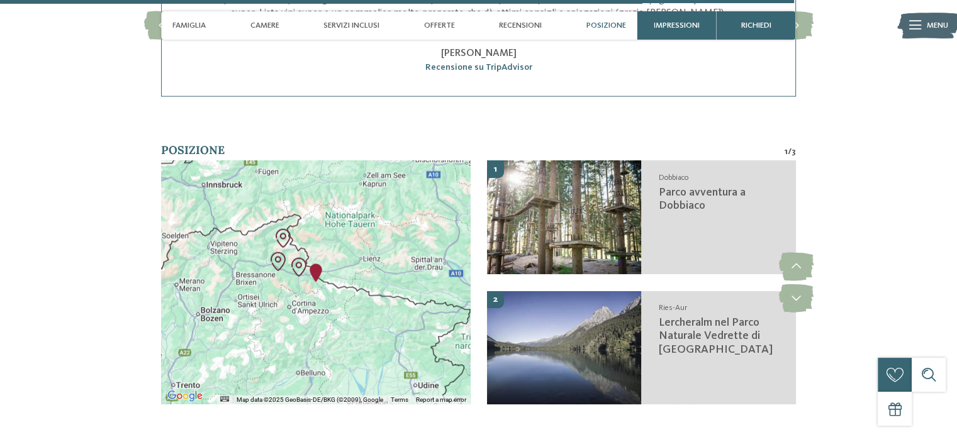
click at [310, 250] on div at bounding box center [315, 282] width 309 height 243
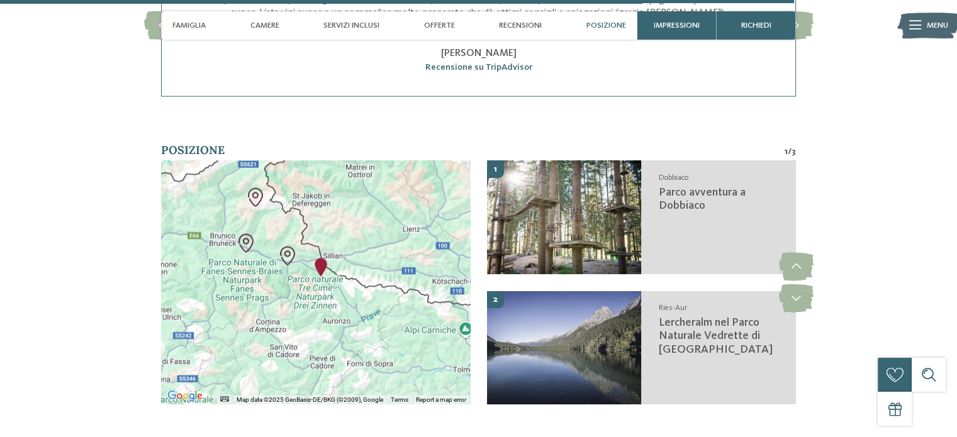
click at [311, 248] on div at bounding box center [315, 282] width 309 height 243
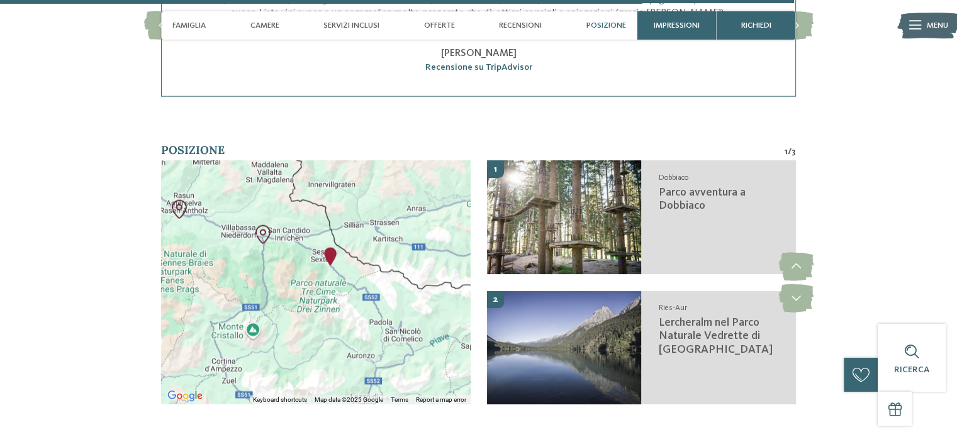
click at [347, 233] on div at bounding box center [315, 282] width 309 height 243
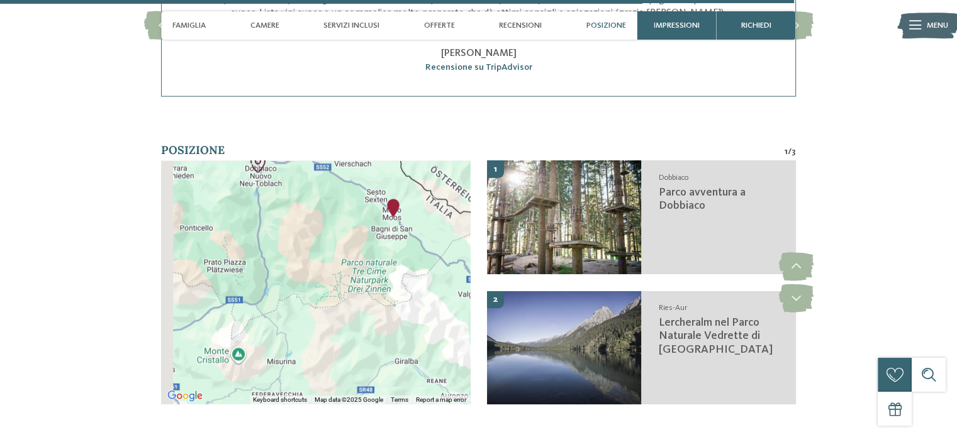
drag, startPoint x: 258, startPoint y: 219, endPoint x: 339, endPoint y: 170, distance: 94.5
click at [339, 170] on div at bounding box center [315, 282] width 309 height 243
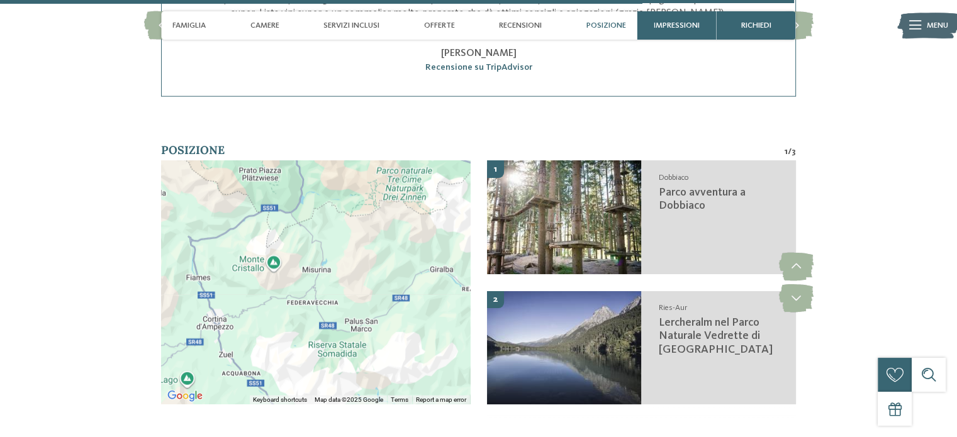
drag, startPoint x: 343, startPoint y: 242, endPoint x: 379, endPoint y: 149, distance: 99.7
click at [379, 161] on div at bounding box center [315, 282] width 309 height 243
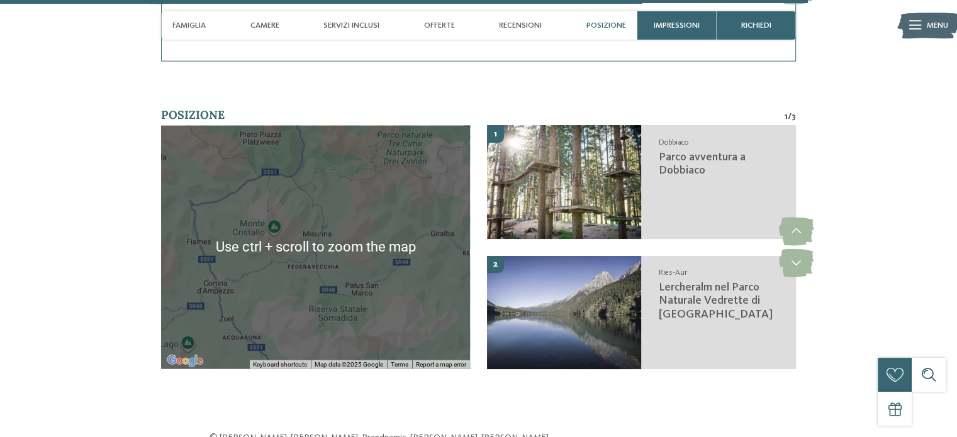
scroll to position [3144, 0]
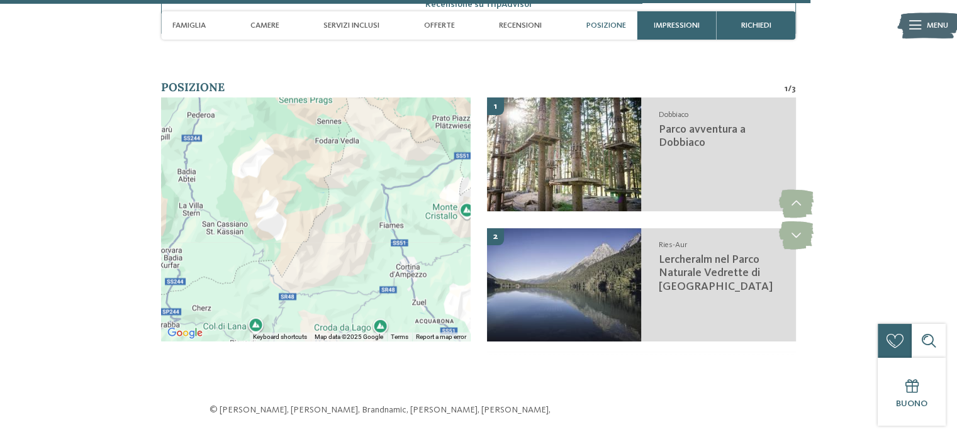
drag, startPoint x: 223, startPoint y: 229, endPoint x: 416, endPoint y: 240, distance: 194.0
click at [416, 240] on div at bounding box center [315, 219] width 309 height 243
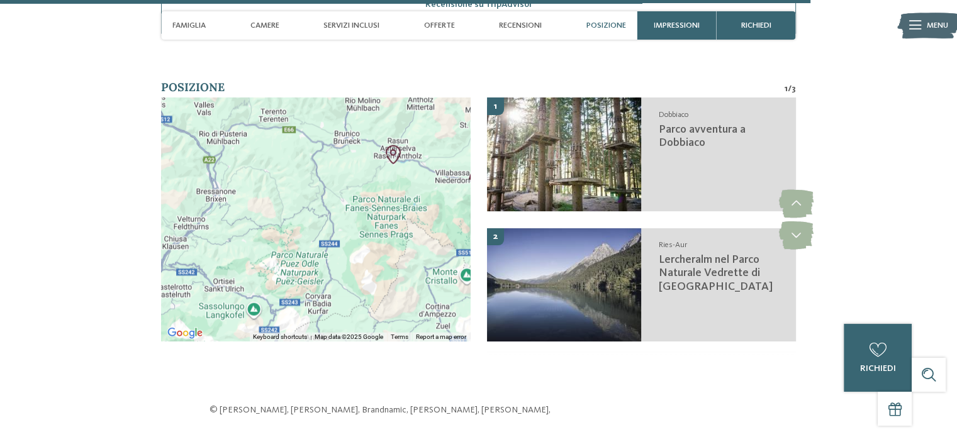
drag, startPoint x: 325, startPoint y: 177, endPoint x: 350, endPoint y: 213, distance: 43.8
click at [350, 213] on div at bounding box center [315, 219] width 309 height 243
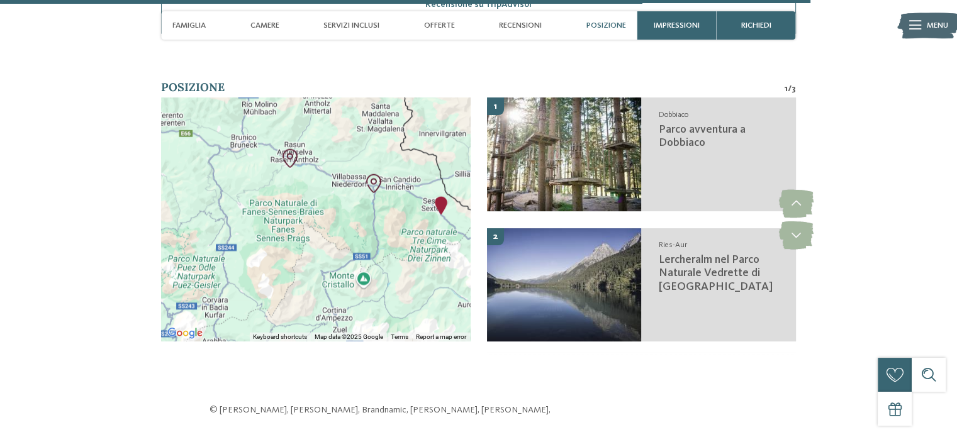
drag, startPoint x: 368, startPoint y: 143, endPoint x: 262, endPoint y: 148, distance: 106.4
click at [262, 148] on div at bounding box center [315, 219] width 309 height 243
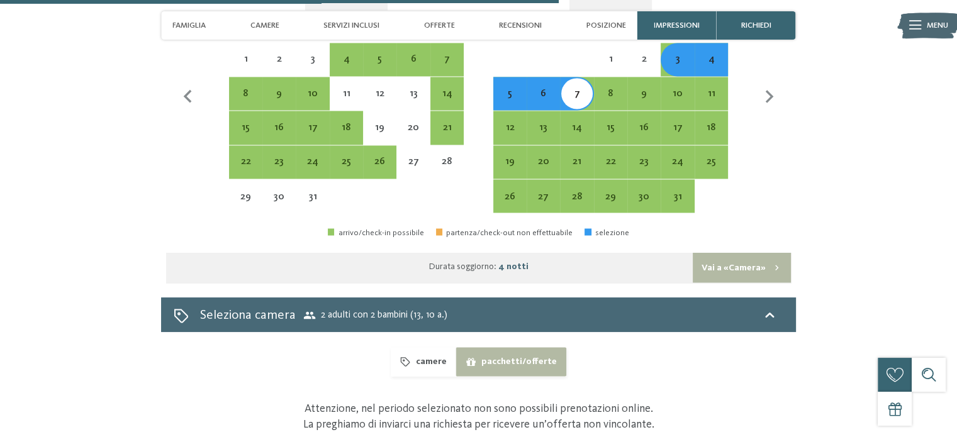
scroll to position [2075, 0]
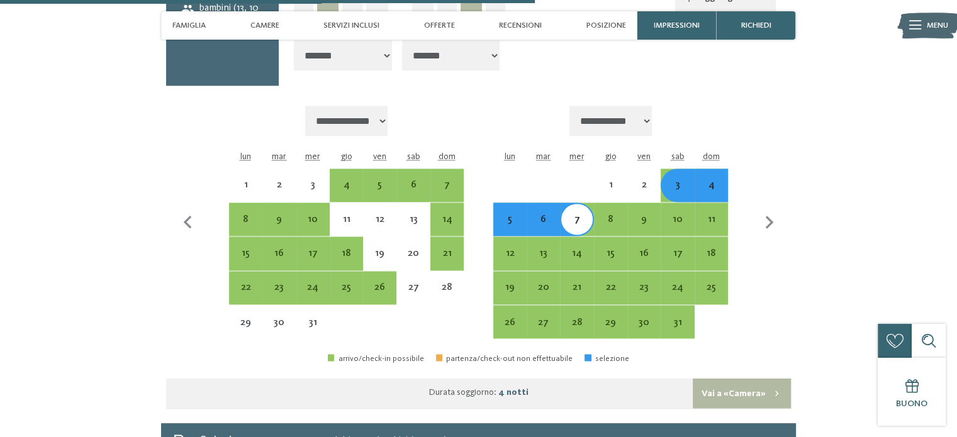
click at [731, 378] on button "Vai a «Camera»" at bounding box center [741, 393] width 98 height 30
select select "**********"
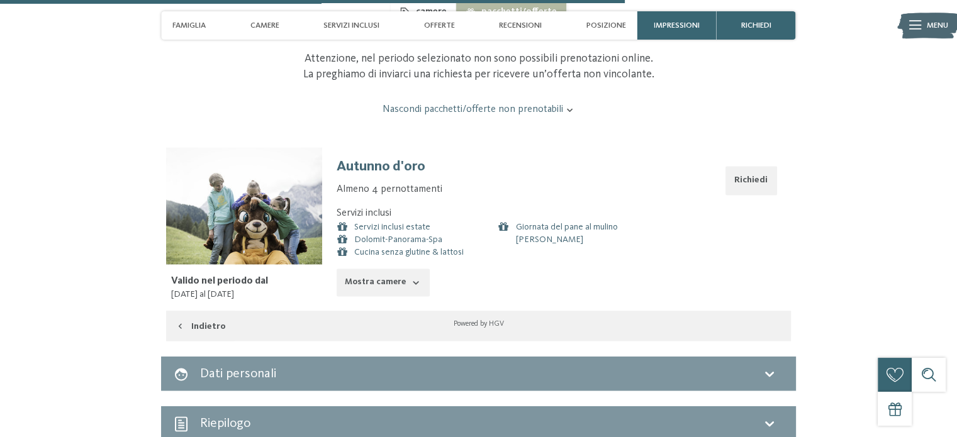
scroll to position [2013, 0]
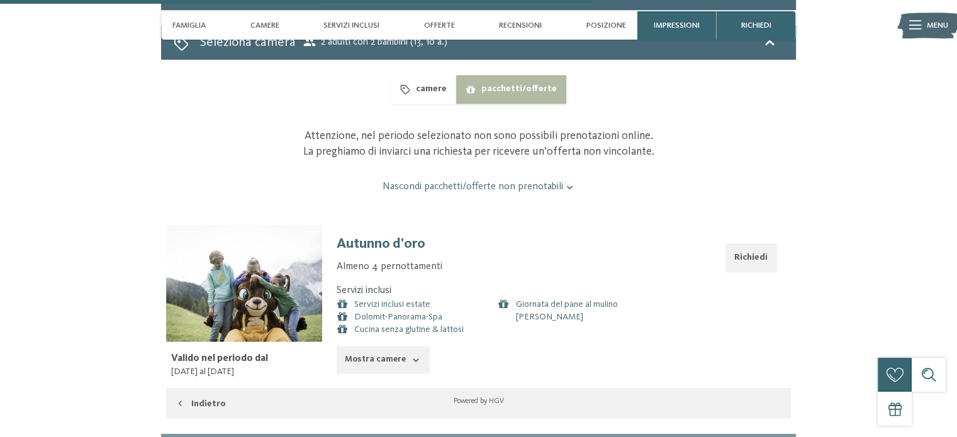
click at [438, 75] on button "camere" at bounding box center [423, 89] width 65 height 29
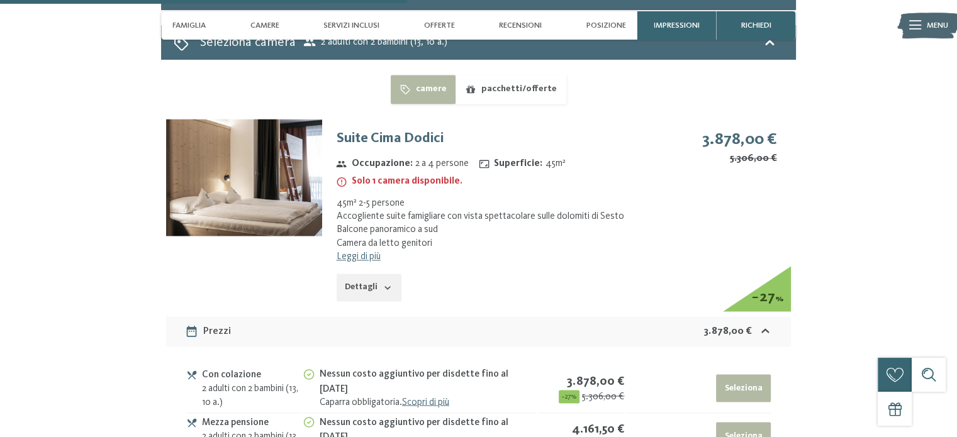
scroll to position [2076, 0]
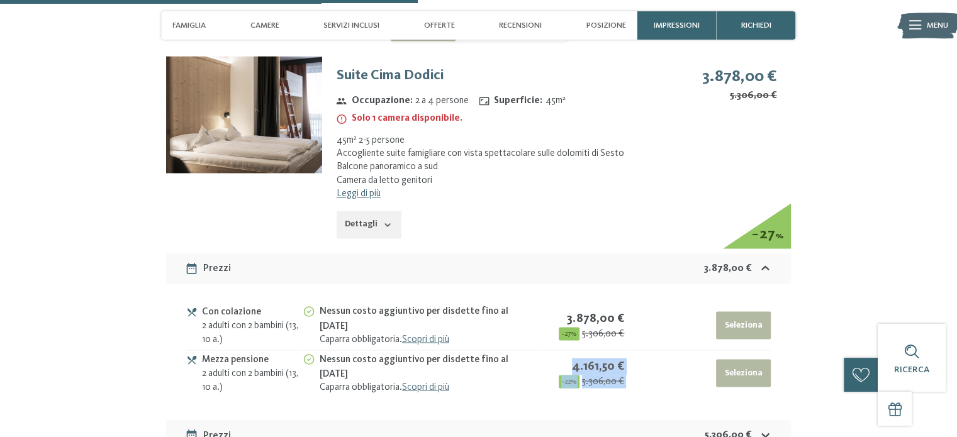
drag, startPoint x: 573, startPoint y: 325, endPoint x: 631, endPoint y: 319, distance: 58.1
click at [631, 350] on tr "Mezza pensione 2 adulti con 2 bambini (13, 10 a.) Nessun costo aggiuntivo per d…" at bounding box center [478, 373] width 584 height 47
click at [644, 350] on td "Seleziona" at bounding box center [697, 373] width 145 height 47
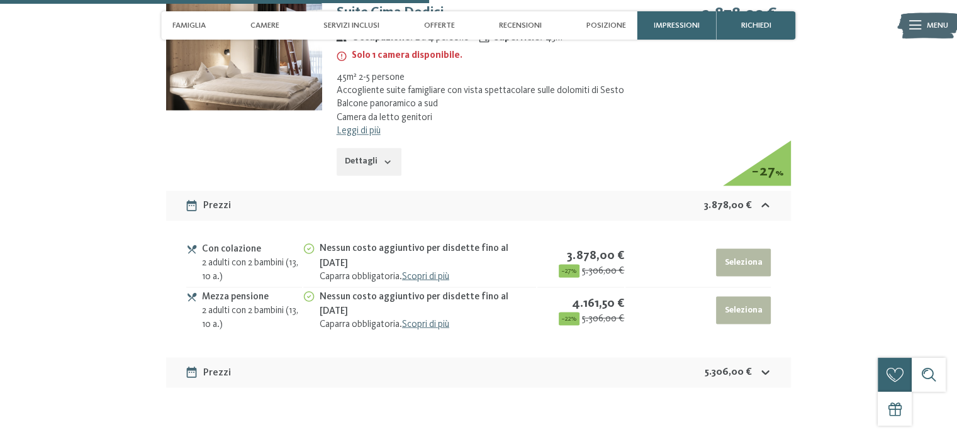
scroll to position [1950, 0]
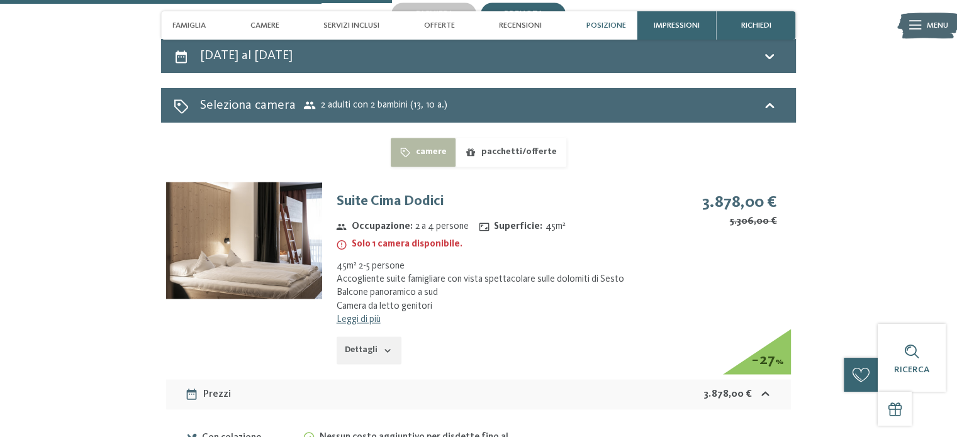
click at [602, 25] on span "Posizione" at bounding box center [606, 25] width 40 height 9
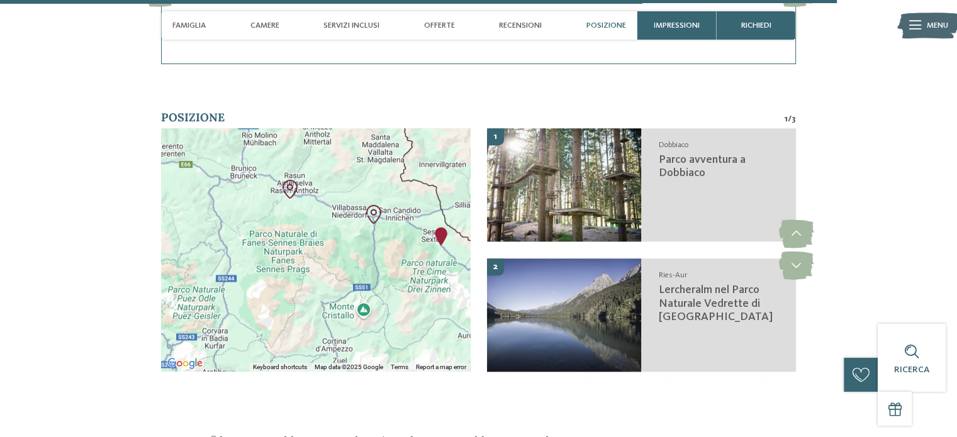
scroll to position [4161, 0]
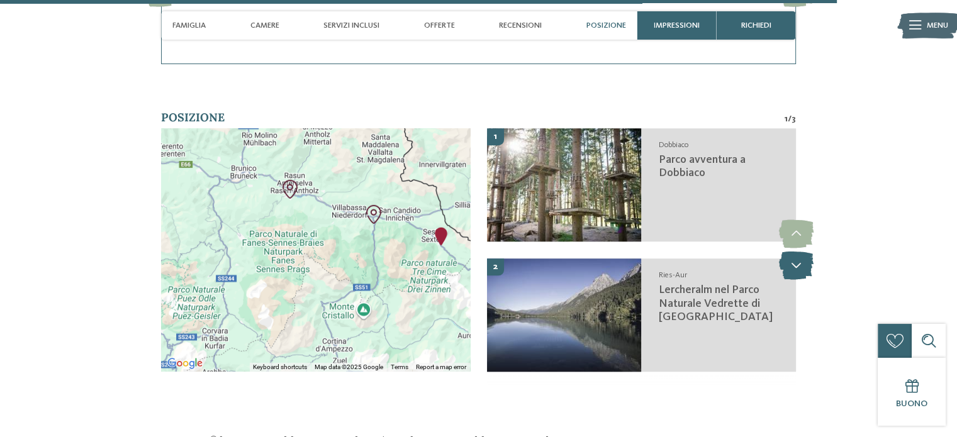
click at [789, 252] on icon at bounding box center [795, 266] width 35 height 28
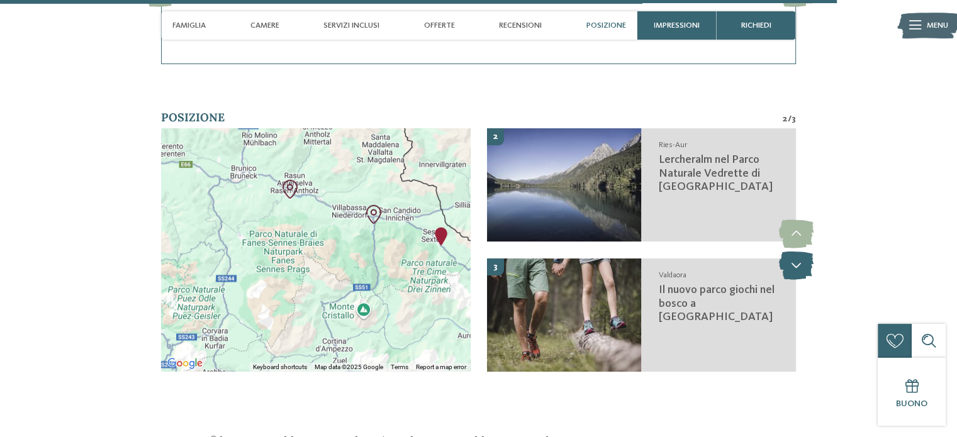
click at [794, 252] on icon at bounding box center [795, 266] width 35 height 28
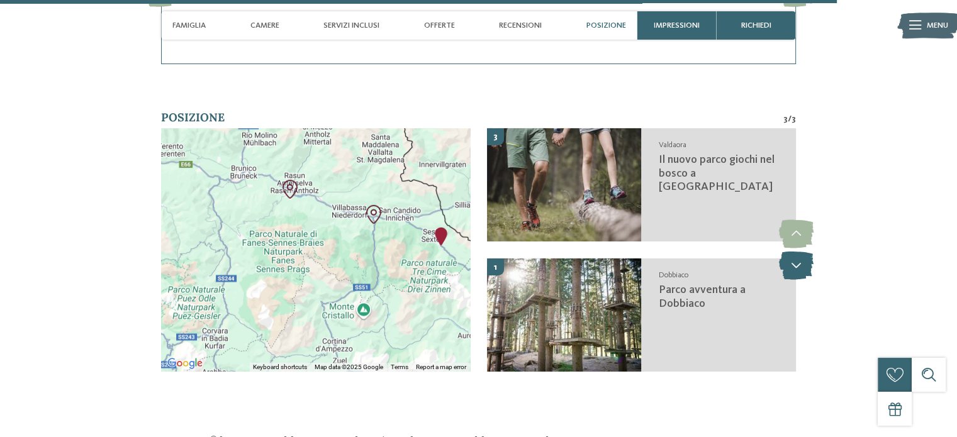
click at [794, 252] on icon at bounding box center [795, 266] width 35 height 28
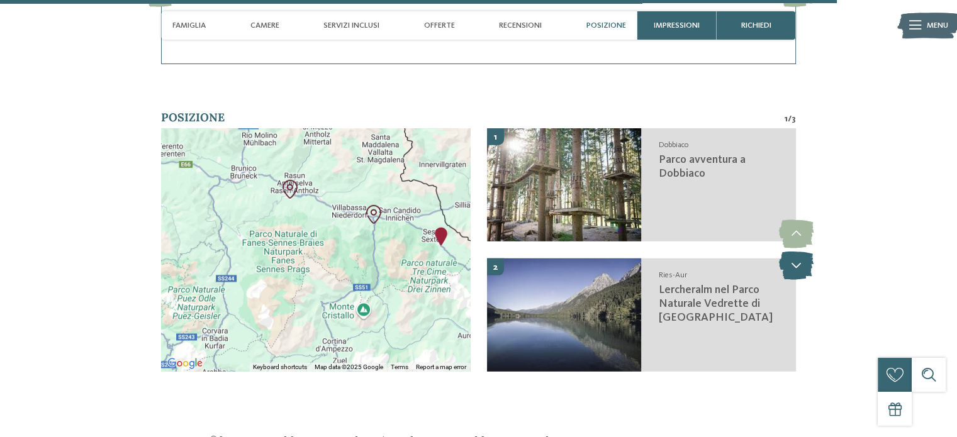
click at [794, 252] on icon at bounding box center [795, 266] width 35 height 28
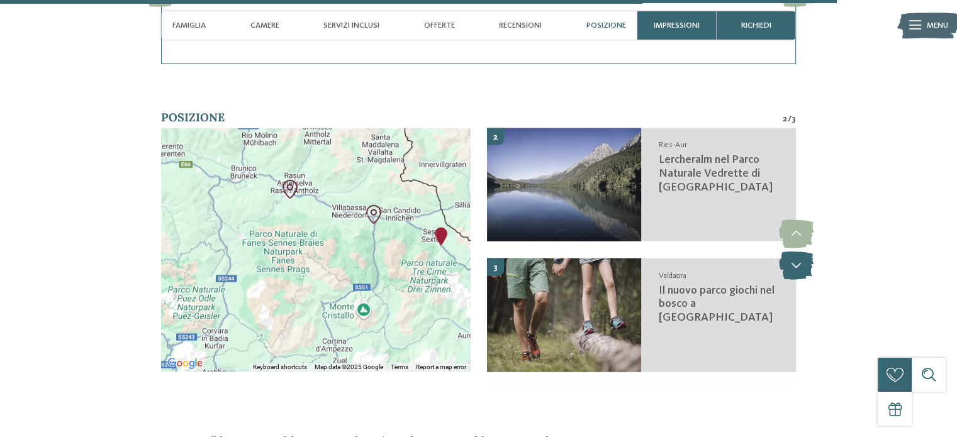
click at [794, 252] on icon at bounding box center [795, 266] width 35 height 28
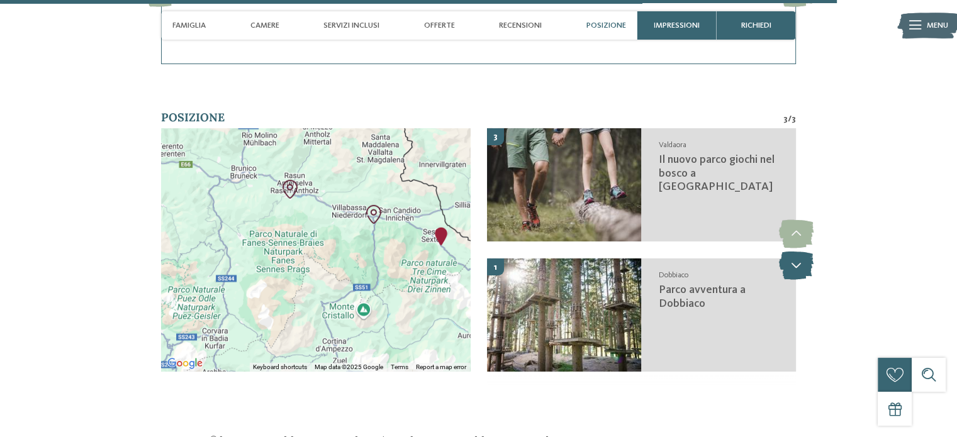
click at [794, 252] on icon at bounding box center [795, 266] width 35 height 28
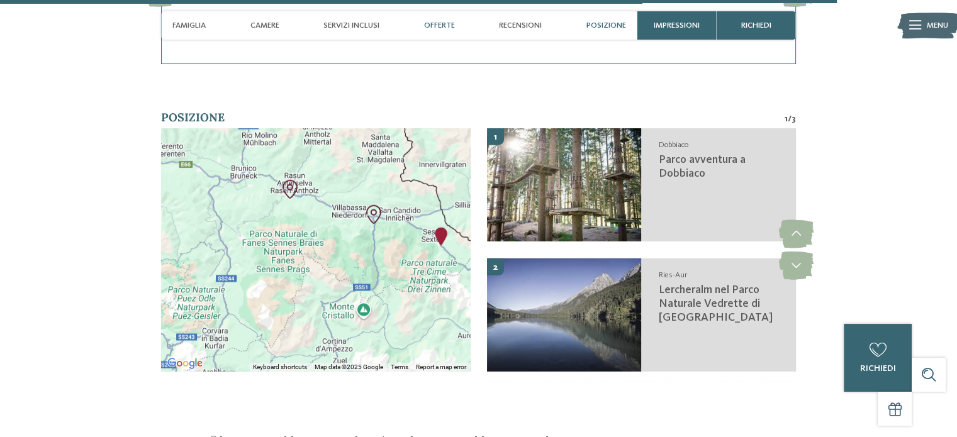
click at [437, 27] on span "Offerte" at bounding box center [439, 25] width 31 height 9
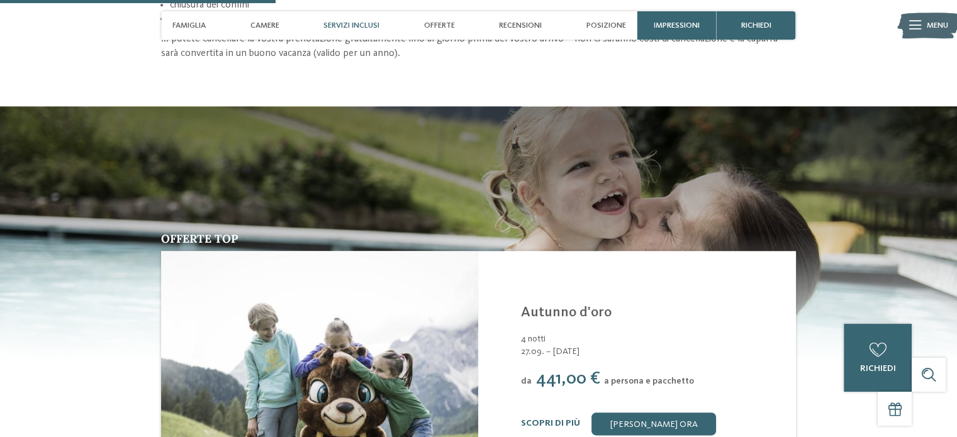
scroll to position [1368, 0]
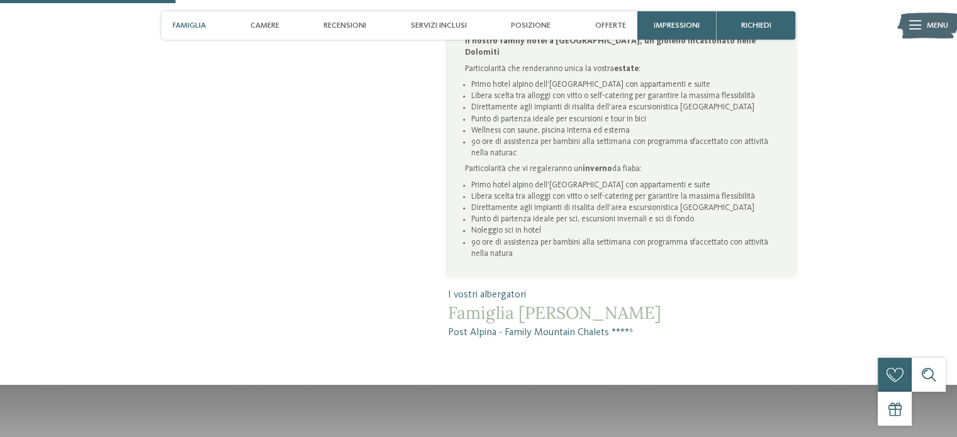
scroll to position [755, 0]
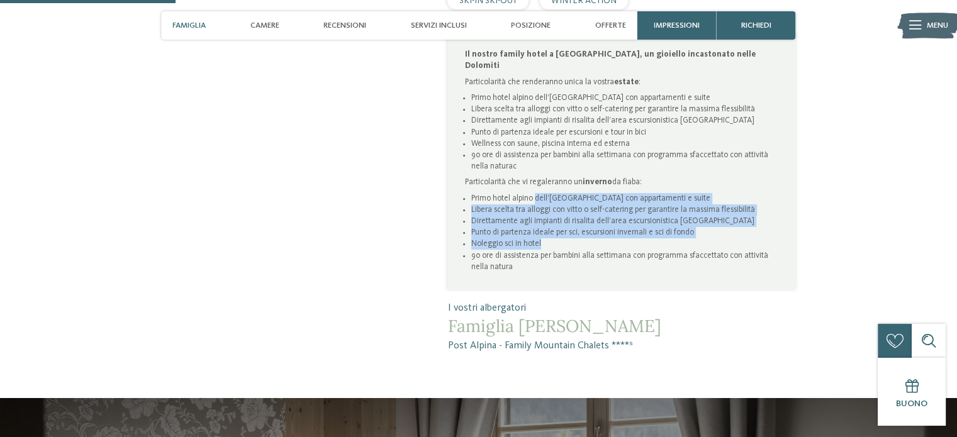
drag, startPoint x: 535, startPoint y: 158, endPoint x: 765, endPoint y: 211, distance: 235.4
click at [765, 211] on ul "Primo hotel alpino dell’[GEOGRAPHIC_DATA] con appartamenti e suite Libera scelt…" at bounding box center [622, 233] width 314 height 80
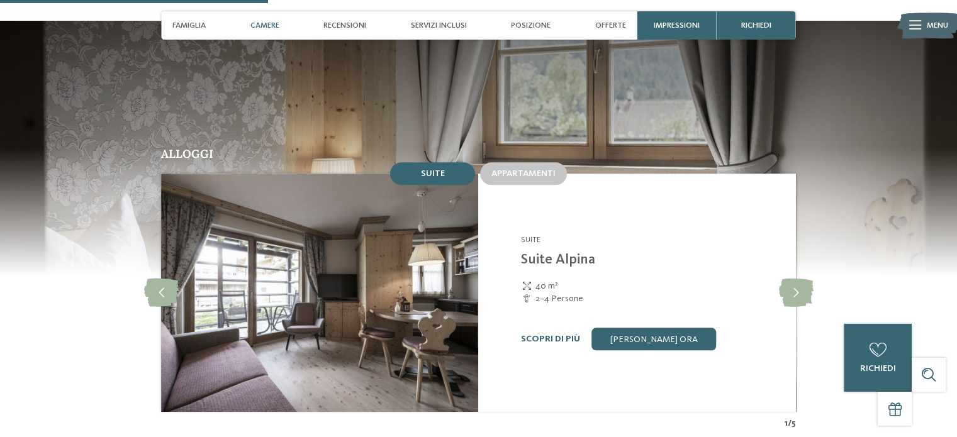
scroll to position [1132, 0]
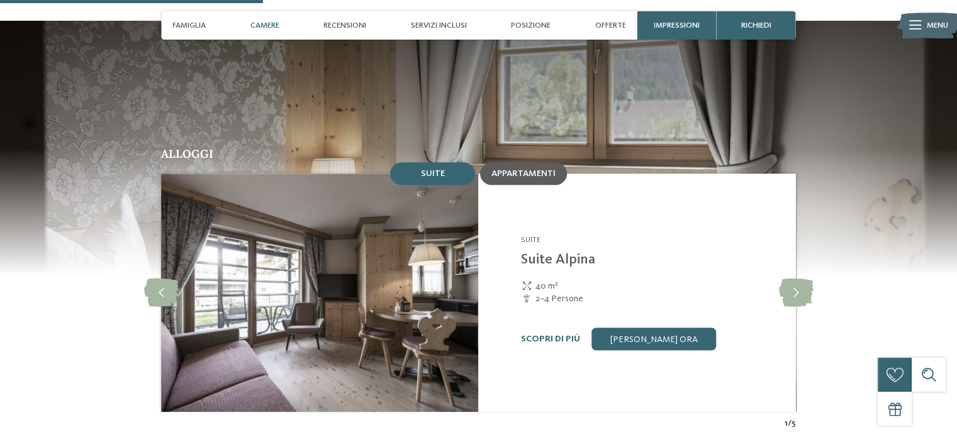
click at [518, 169] on span "Appartamenti" at bounding box center [523, 173] width 64 height 9
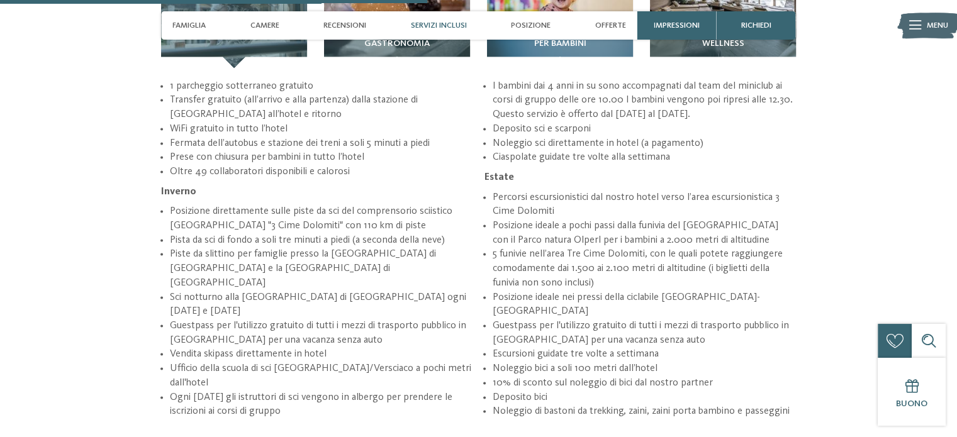
scroll to position [1887, 0]
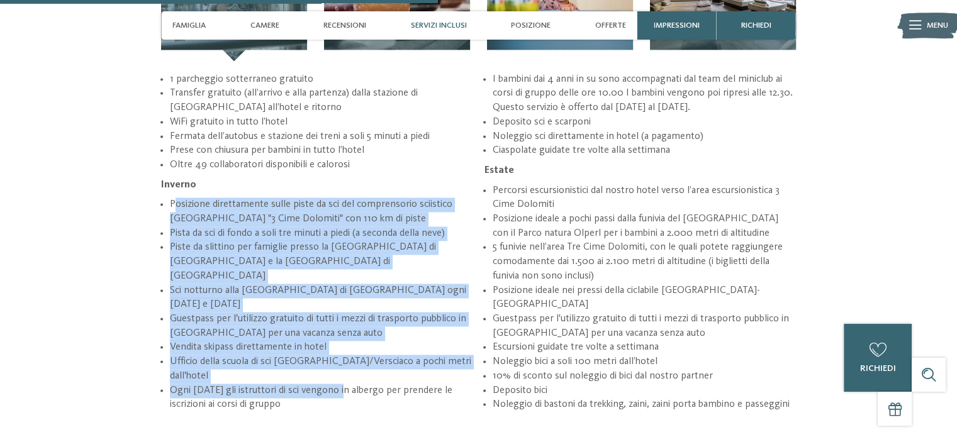
drag, startPoint x: 175, startPoint y: 162, endPoint x: 349, endPoint y: 330, distance: 242.0
click at [349, 330] on ul "Posizione direttamente sulle piste da sci del comprensorio sciistico Monte Elmo…" at bounding box center [478, 242] width 635 height 340
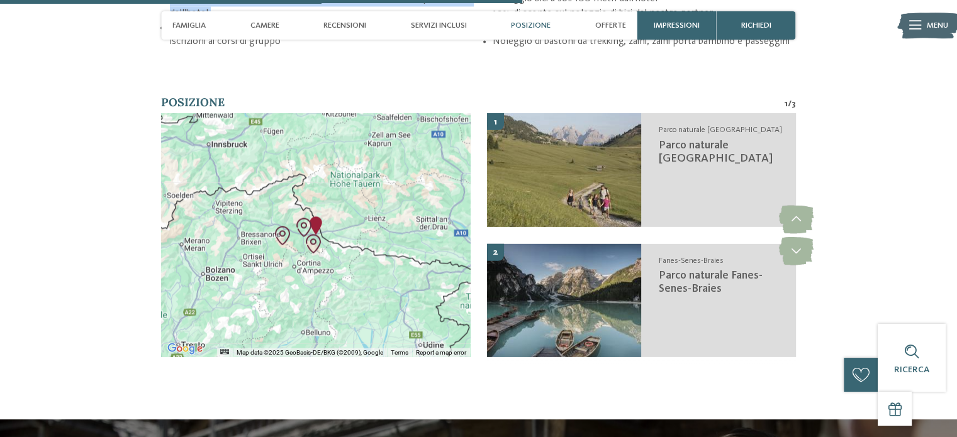
scroll to position [2264, 0]
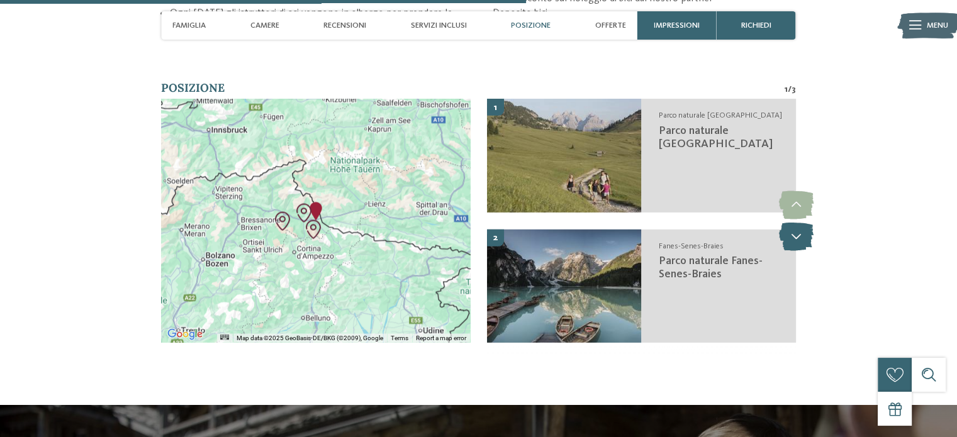
click at [796, 222] on icon at bounding box center [795, 236] width 35 height 28
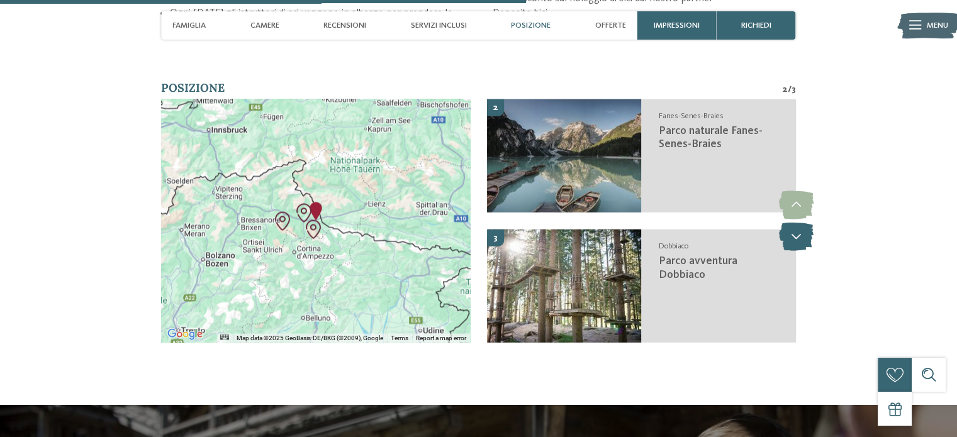
click at [796, 222] on icon at bounding box center [795, 236] width 35 height 28
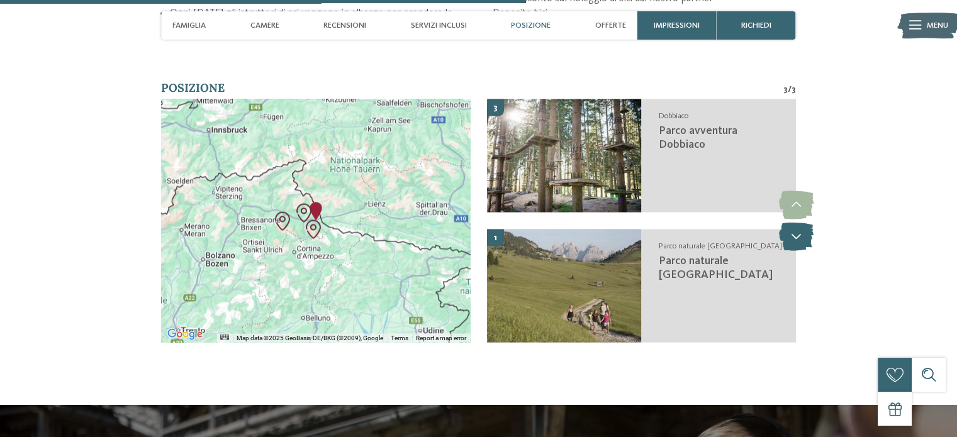
click at [796, 222] on icon at bounding box center [795, 236] width 35 height 28
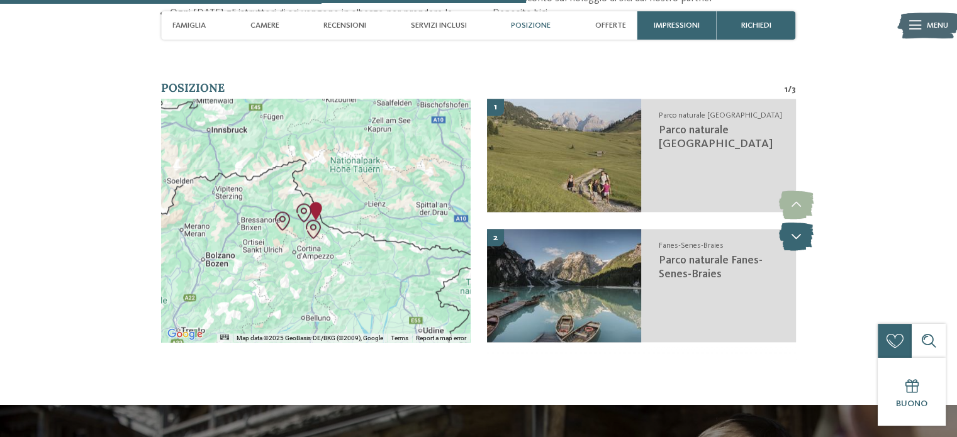
click at [796, 222] on icon at bounding box center [795, 236] width 35 height 28
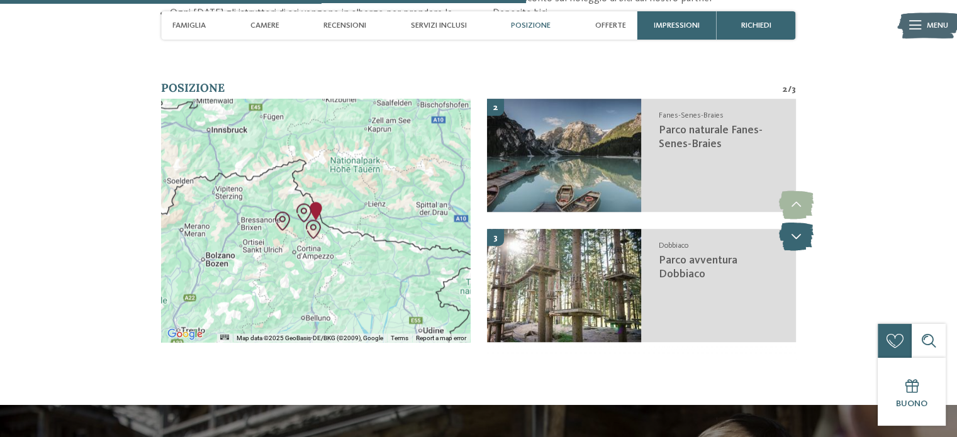
click at [796, 222] on icon at bounding box center [795, 236] width 35 height 28
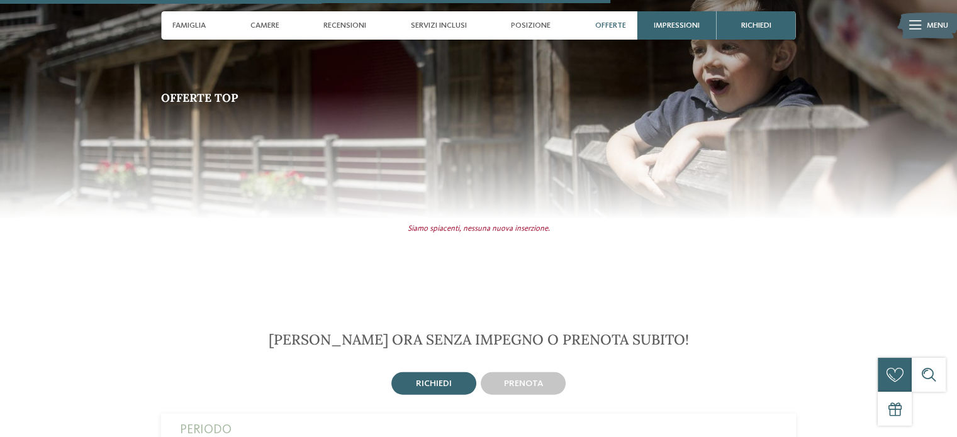
scroll to position [2704, 0]
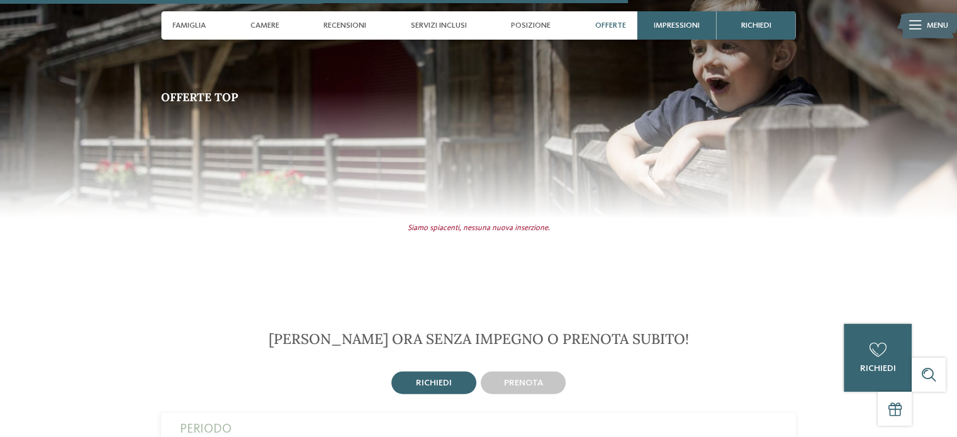
click at [209, 90] on span "Offerte top" at bounding box center [199, 97] width 77 height 14
click at [617, 28] on span "Offerte" at bounding box center [610, 25] width 31 height 9
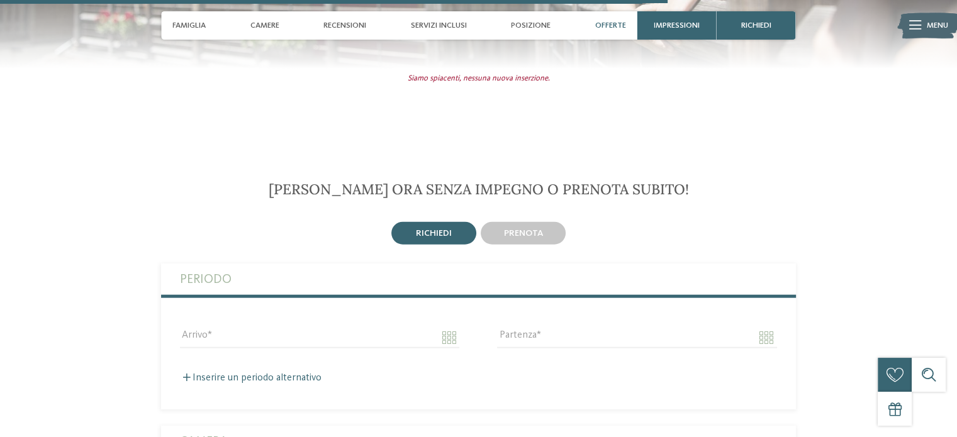
scroll to position [2924, 0]
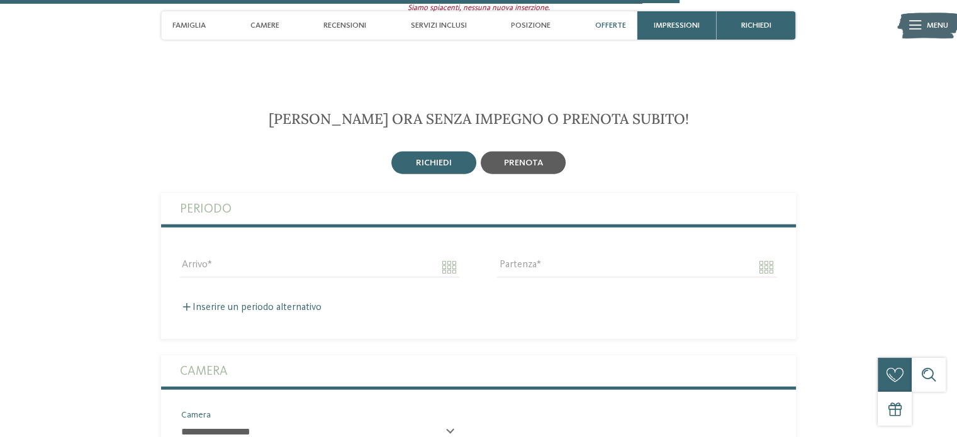
click at [536, 152] on div "prenota" at bounding box center [522, 163] width 85 height 23
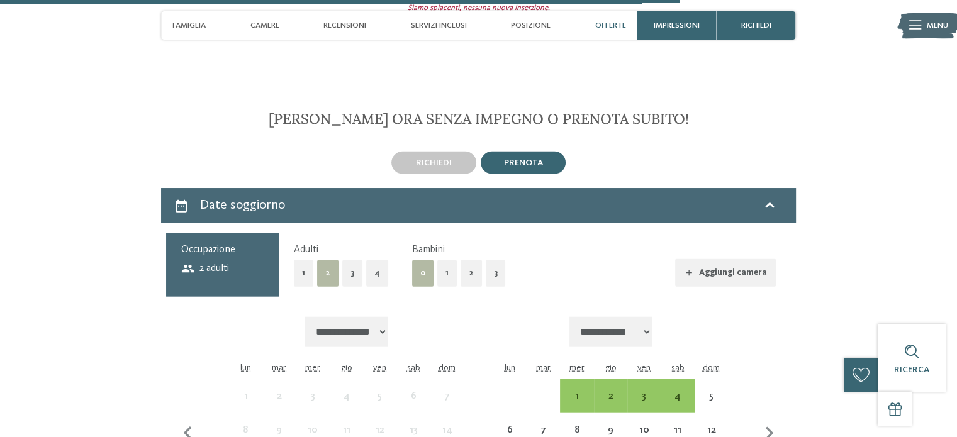
click at [465, 260] on button "2" at bounding box center [470, 273] width 21 height 26
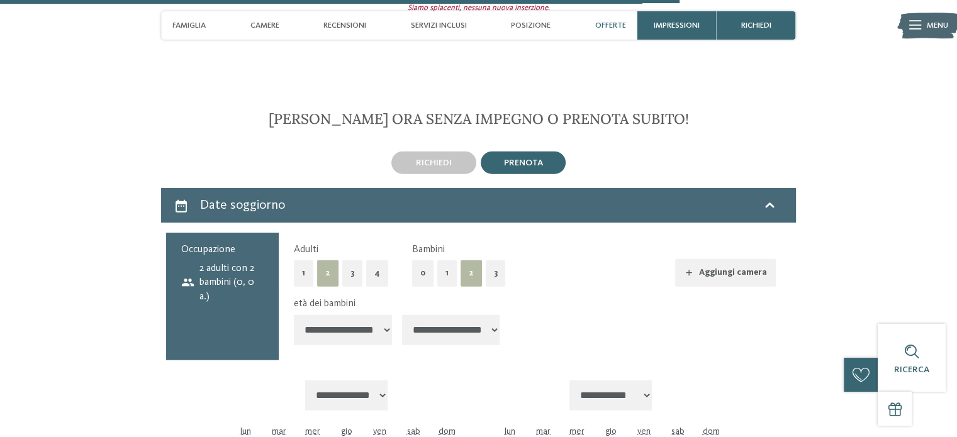
click at [383, 315] on select "**********" at bounding box center [343, 330] width 98 height 30
select select "**"
click at [294, 315] on select "**********" at bounding box center [343, 330] width 98 height 30
click at [448, 315] on select "**********" at bounding box center [451, 330] width 98 height 30
select select "**"
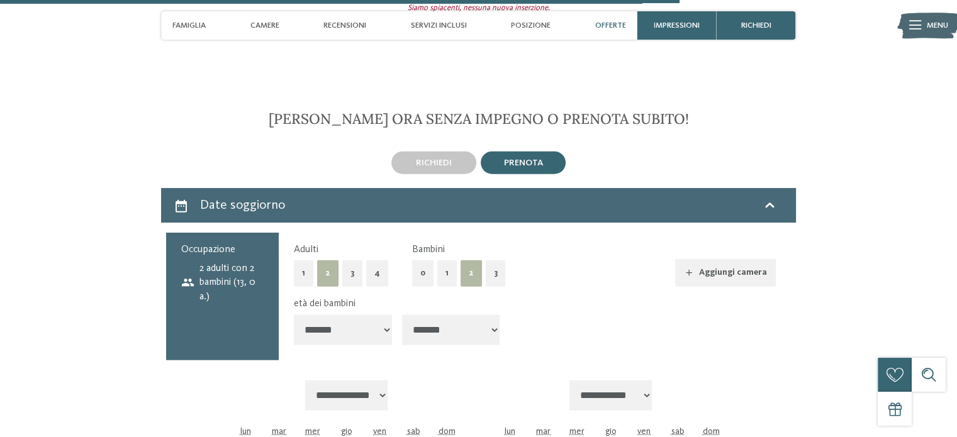
click at [403, 315] on select "**********" at bounding box center [451, 330] width 98 height 30
click at [614, 297] on div "**********" at bounding box center [534, 323] width 481 height 53
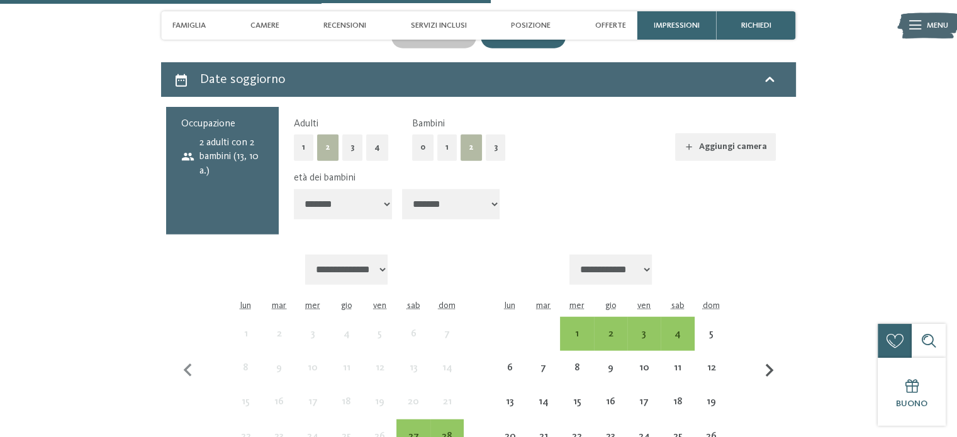
click at [767, 358] on icon "button" at bounding box center [769, 371] width 26 height 26
select select "**********"
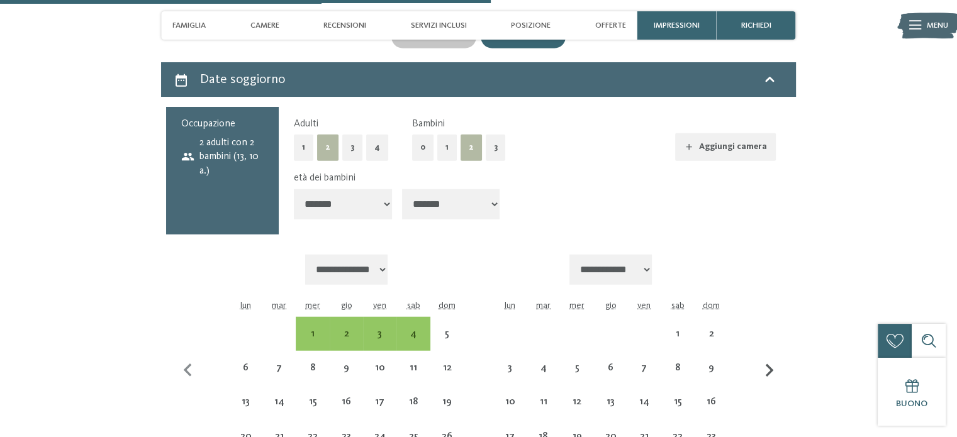
click at [767, 358] on icon "button" at bounding box center [769, 371] width 26 height 26
select select "**********"
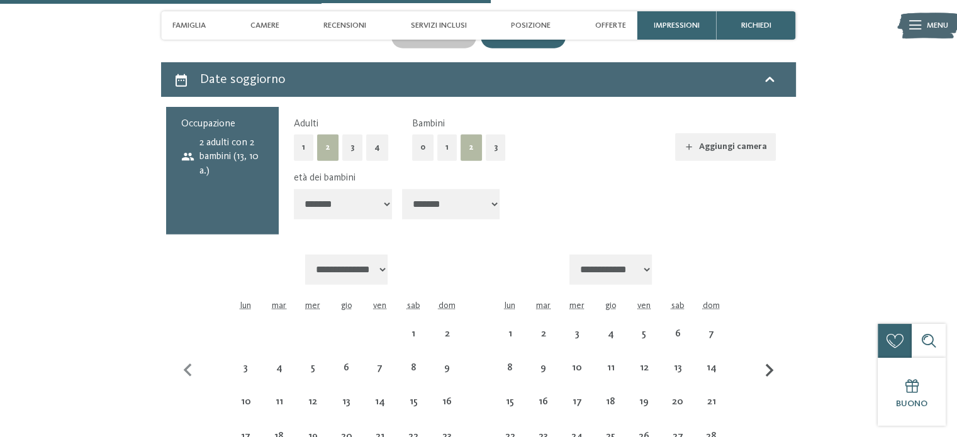
select select "**********"
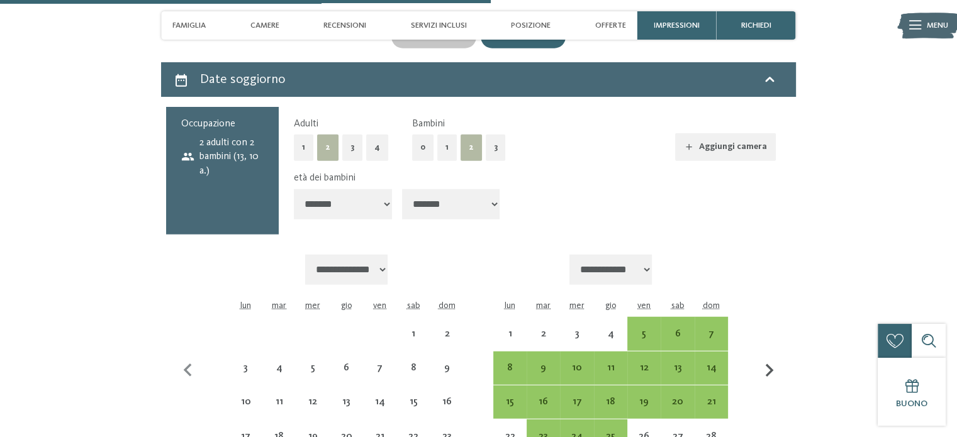
click at [767, 358] on icon "button" at bounding box center [769, 371] width 26 height 26
select select "**********"
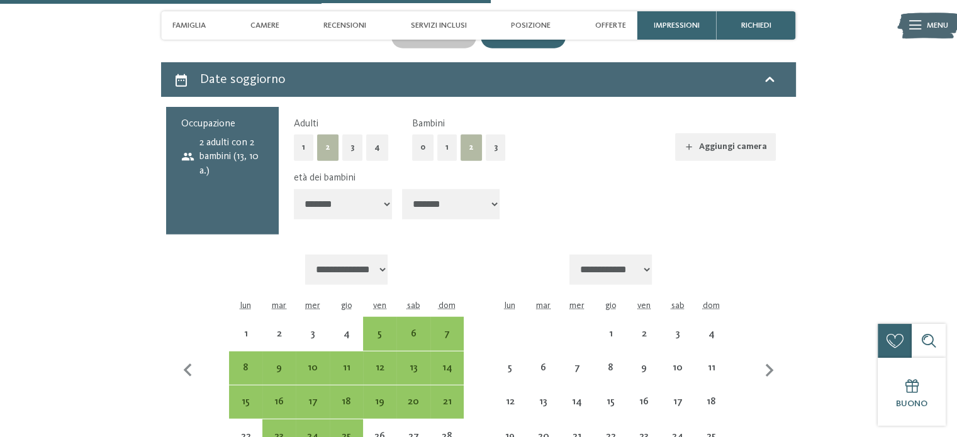
select select "**********"
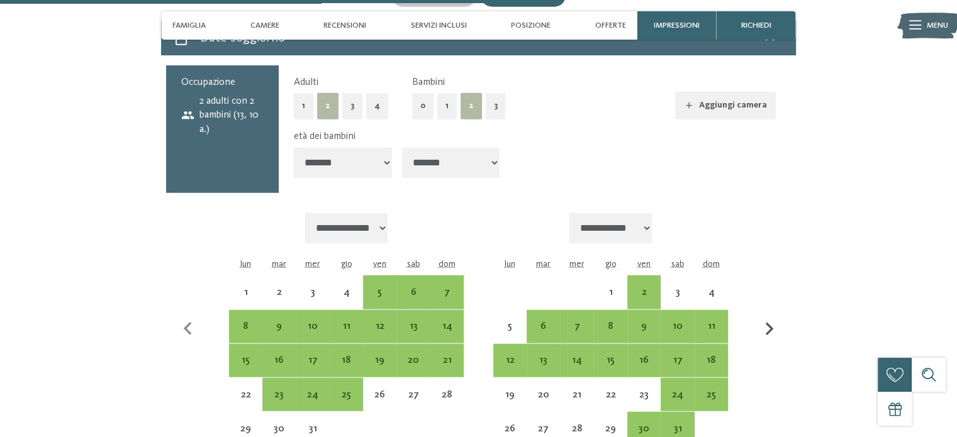
scroll to position [3113, 0]
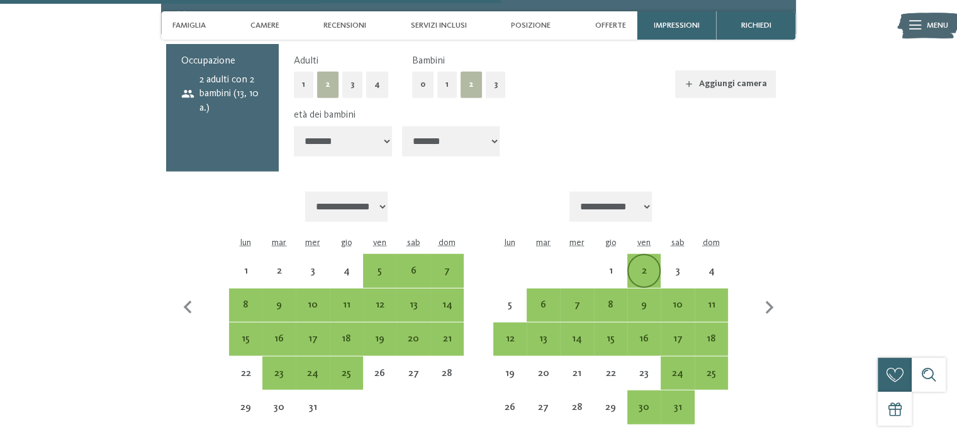
click at [633, 266] on div "2" at bounding box center [643, 281] width 31 height 31
select select "**********"
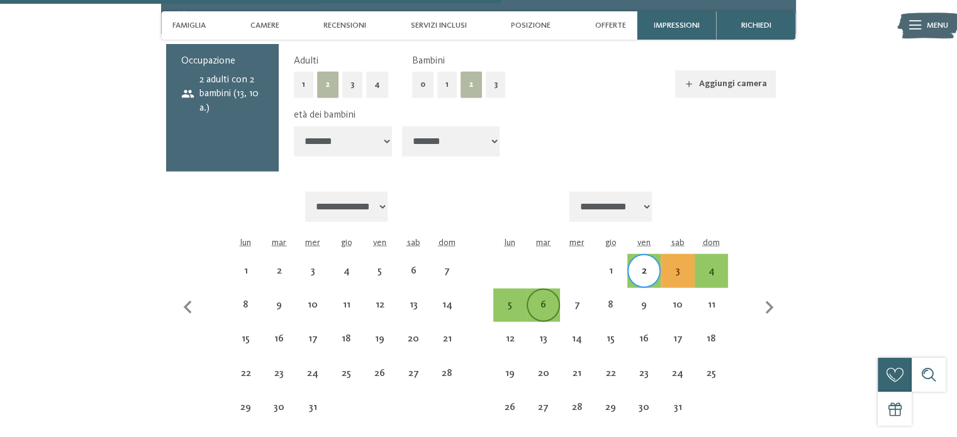
click at [540, 300] on div "6" at bounding box center [543, 315] width 31 height 31
select select "**********"
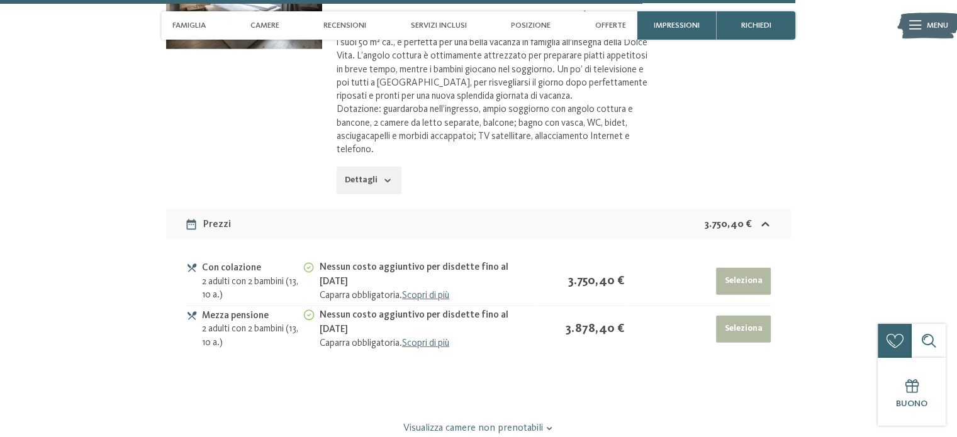
scroll to position [3742, 0]
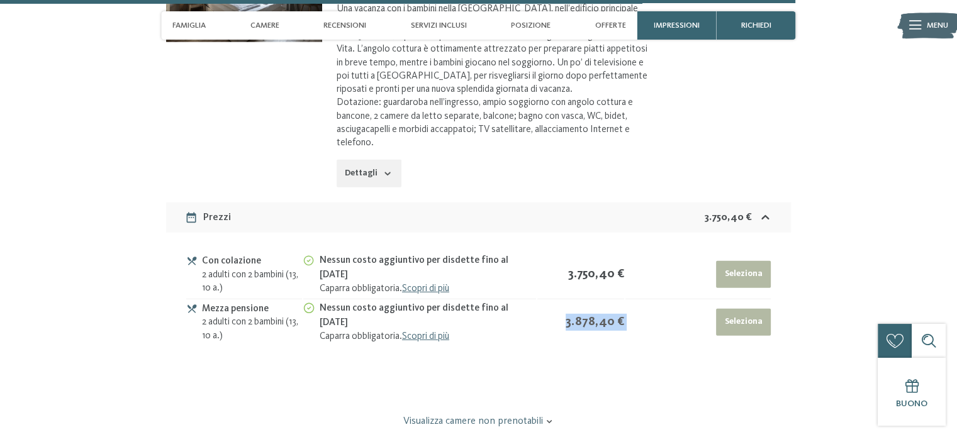
drag, startPoint x: 568, startPoint y: 269, endPoint x: 628, endPoint y: 278, distance: 61.1
click at [628, 299] on tr "Mezza pensione 2 adulti con 2 bambini (13, 10 a.) Nessun costo aggiuntivo per d…" at bounding box center [478, 322] width 584 height 47
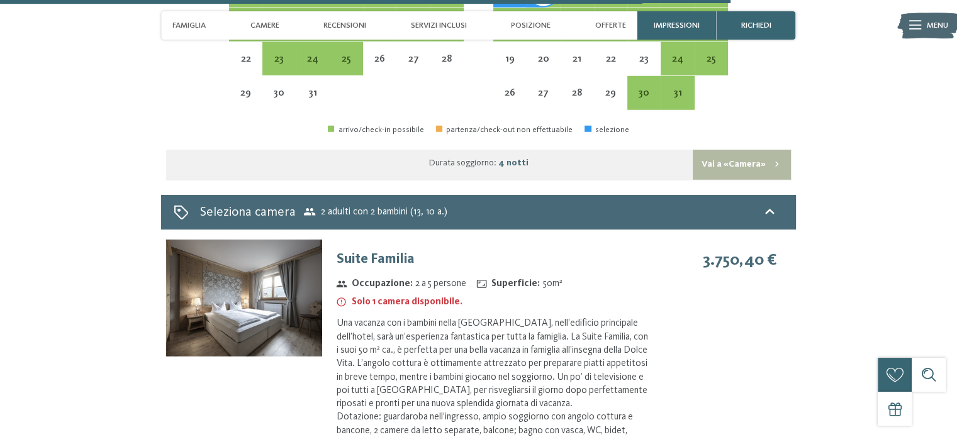
scroll to position [3490, 0]
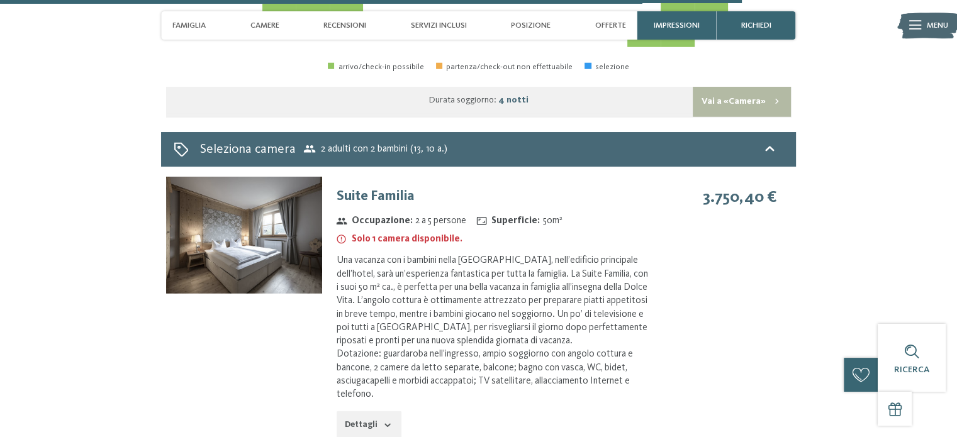
click at [246, 204] on img at bounding box center [244, 235] width 156 height 117
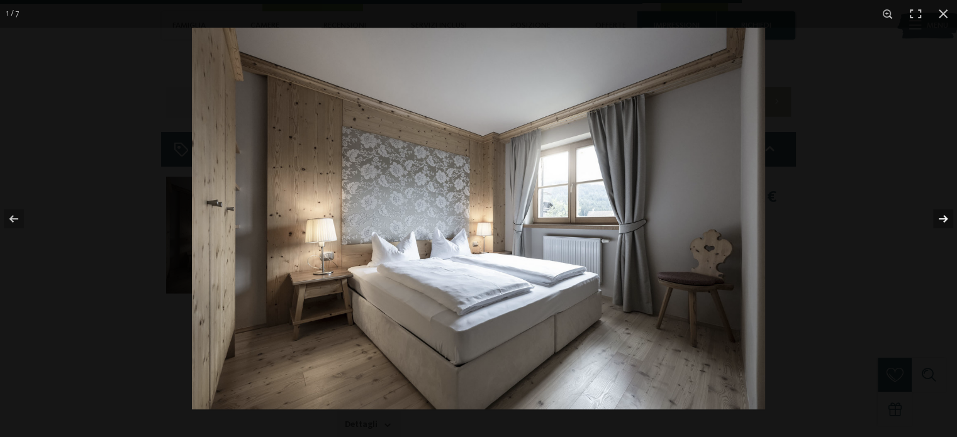
click at [941, 214] on button "button" at bounding box center [935, 218] width 44 height 63
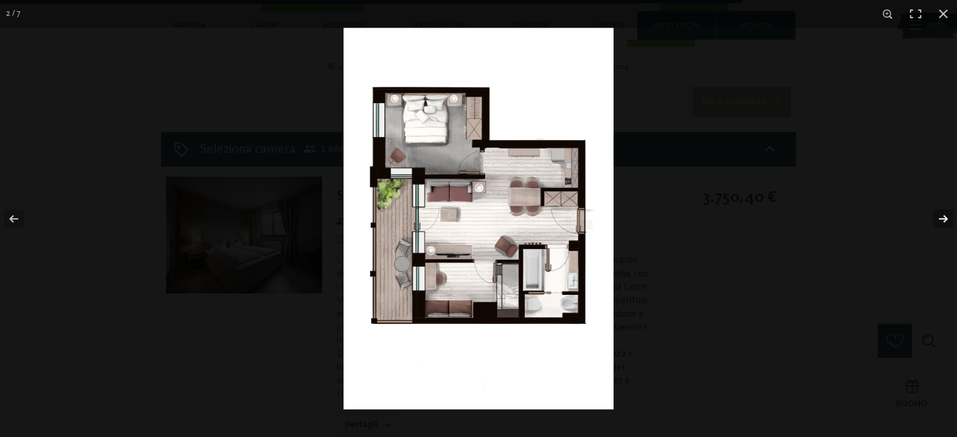
click at [946, 217] on button "button" at bounding box center [935, 218] width 44 height 63
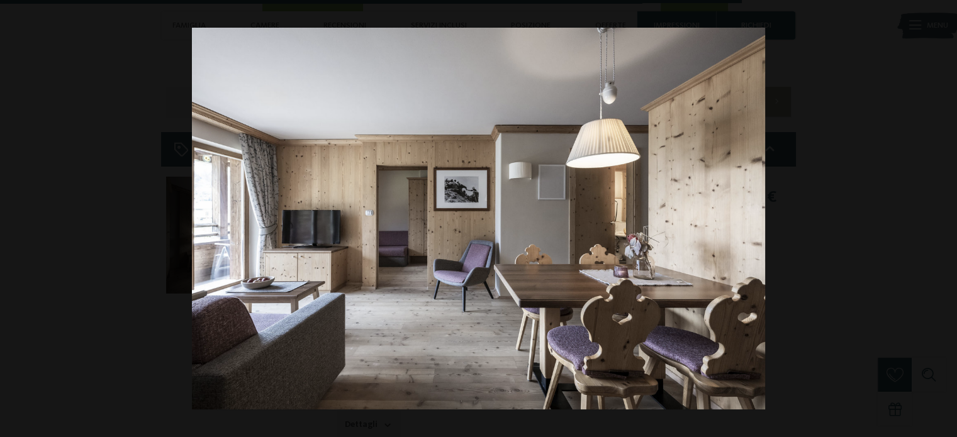
click at [946, 217] on button "button" at bounding box center [935, 218] width 44 height 63
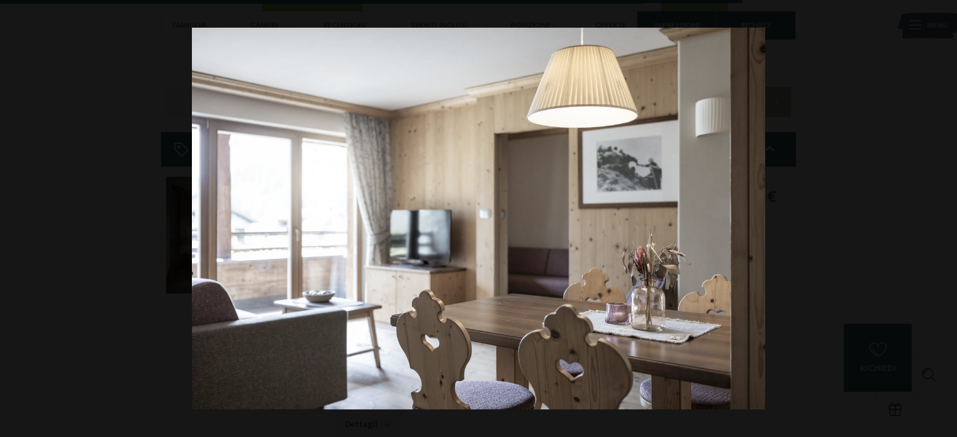
click at [946, 217] on button "button" at bounding box center [935, 218] width 44 height 63
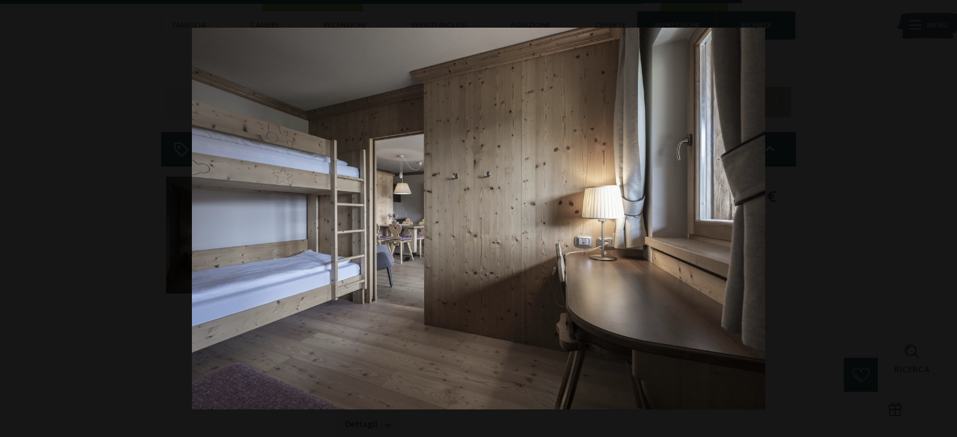
click at [946, 217] on button "button" at bounding box center [935, 218] width 44 height 63
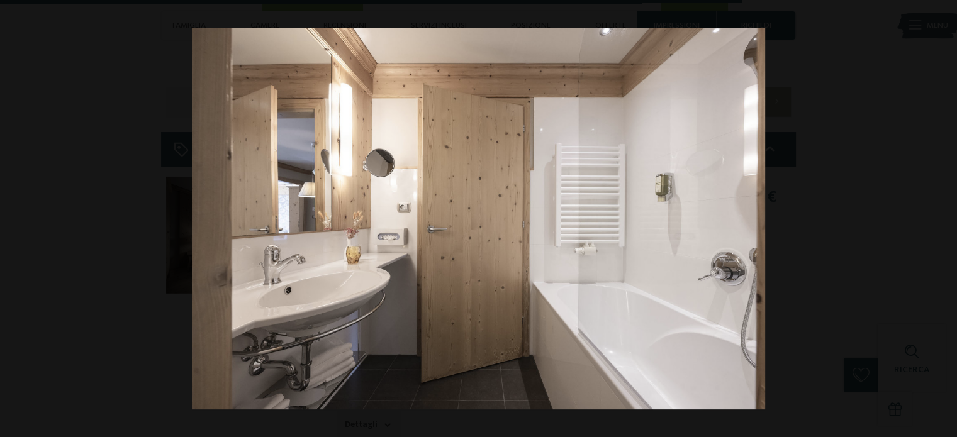
click at [946, 217] on button "button" at bounding box center [935, 218] width 44 height 63
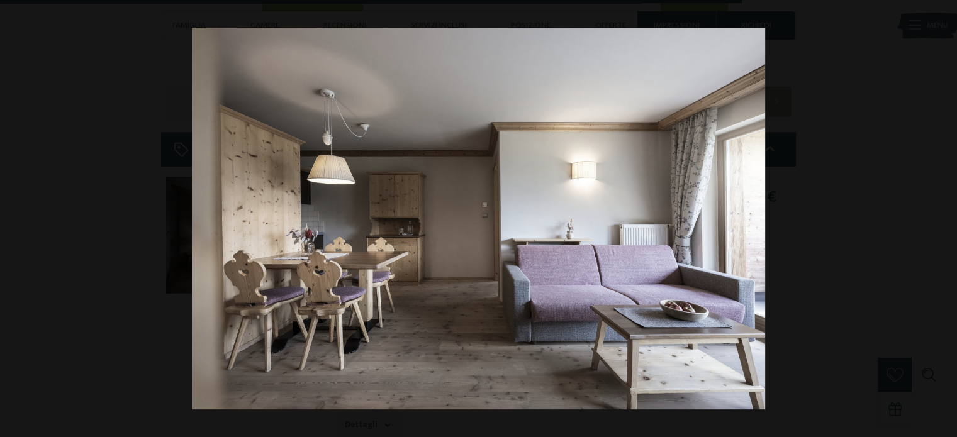
click at [946, 217] on button "button" at bounding box center [935, 218] width 44 height 63
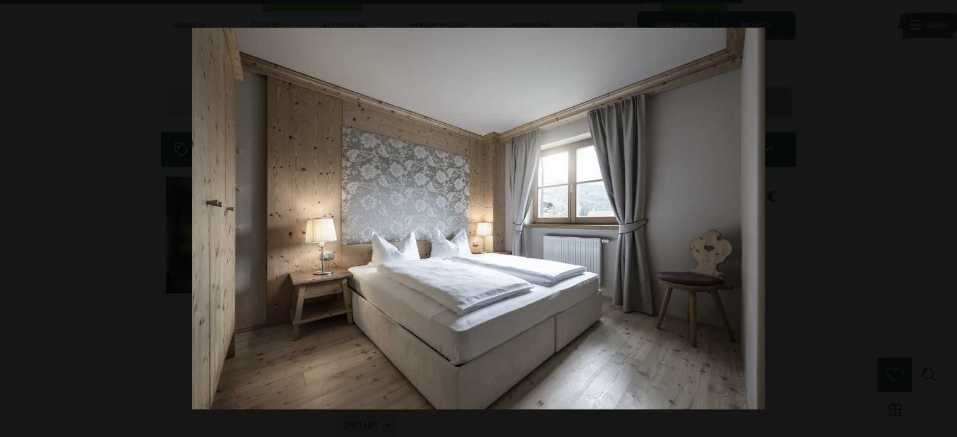
click at [946, 217] on button "button" at bounding box center [935, 218] width 44 height 63
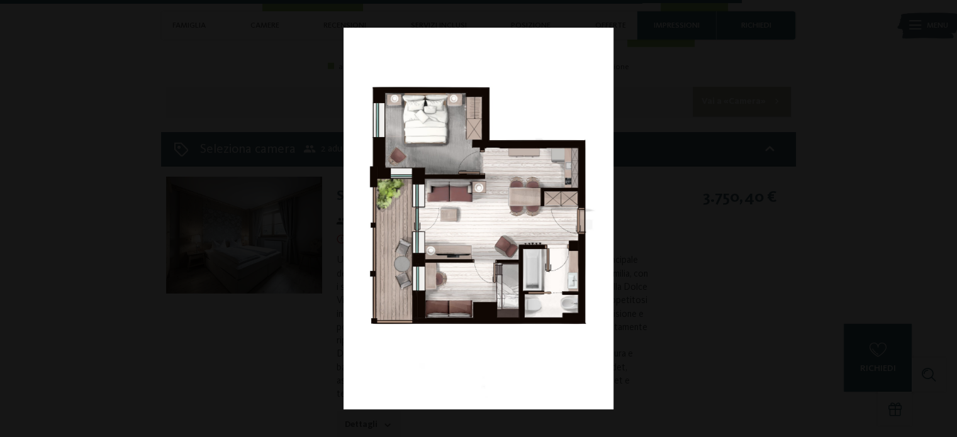
click at [946, 217] on button "button" at bounding box center [935, 218] width 44 height 63
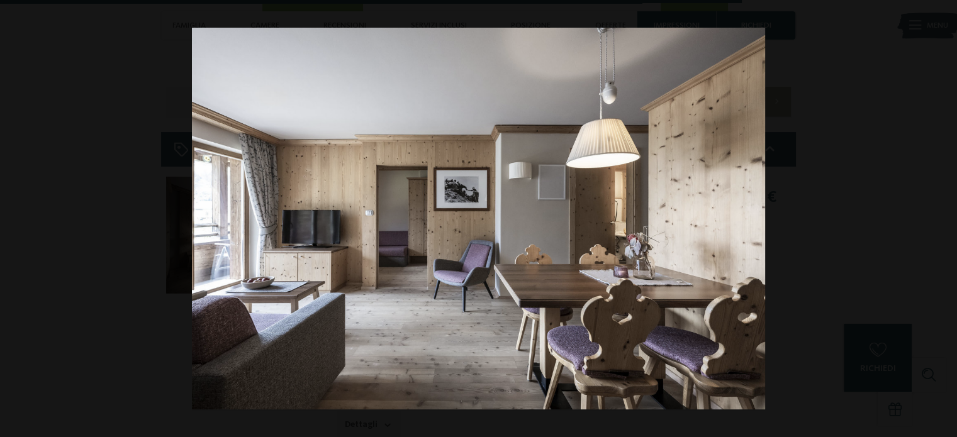
click at [946, 217] on button "button" at bounding box center [935, 218] width 44 height 63
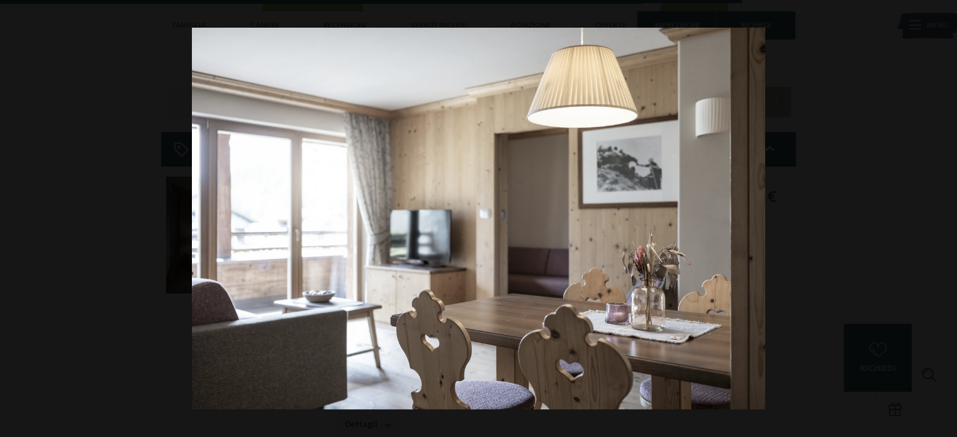
click at [946, 217] on button "button" at bounding box center [935, 218] width 44 height 63
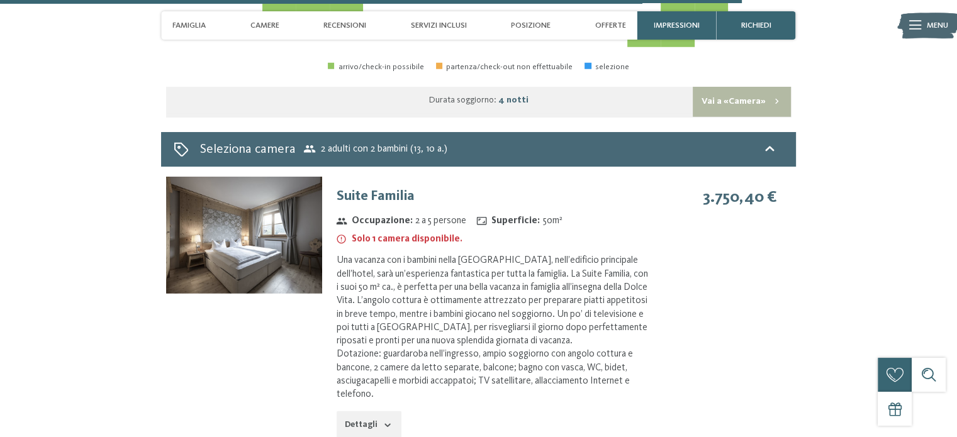
click at [0, 0] on button "button" at bounding box center [0, 0] width 0 height 0
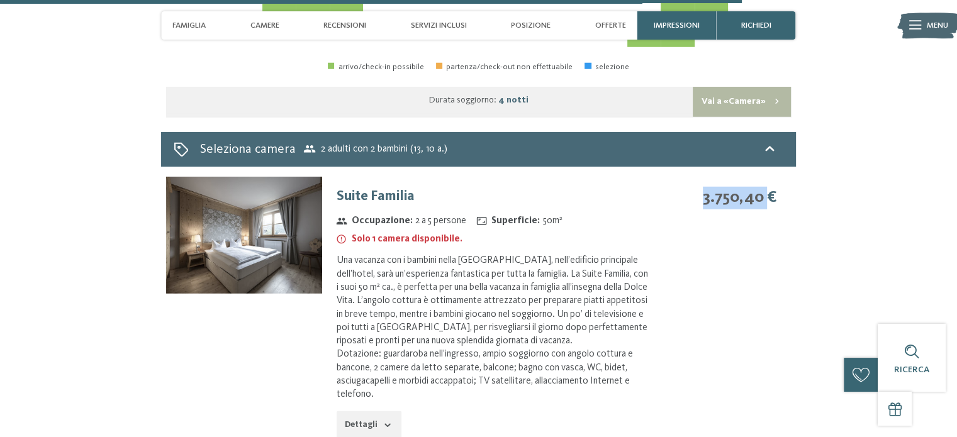
drag, startPoint x: 695, startPoint y: 140, endPoint x: 767, endPoint y: 147, distance: 72.7
click at [767, 187] on div "3.750,40 €" at bounding box center [717, 198] width 117 height 23
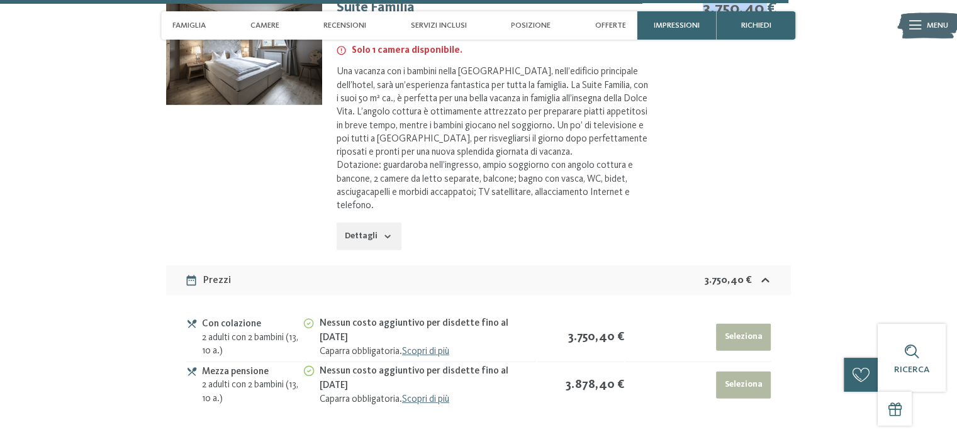
scroll to position [3805, 0]
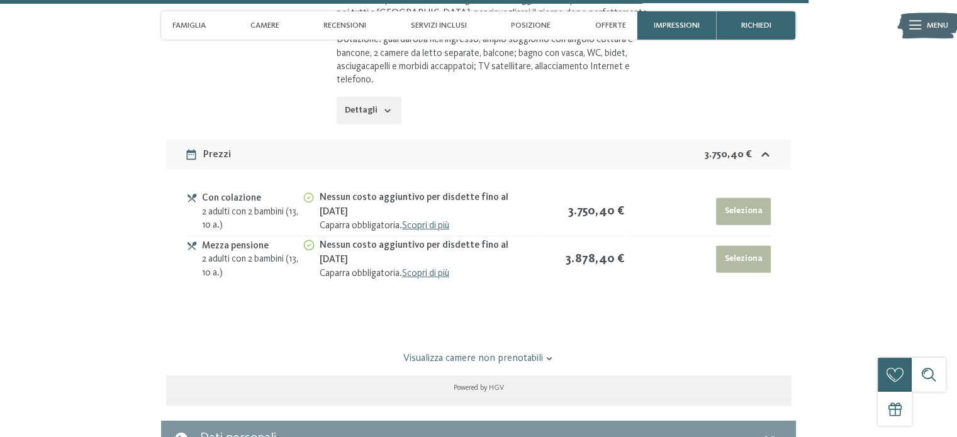
click at [551, 354] on icon at bounding box center [549, 358] width 9 height 9
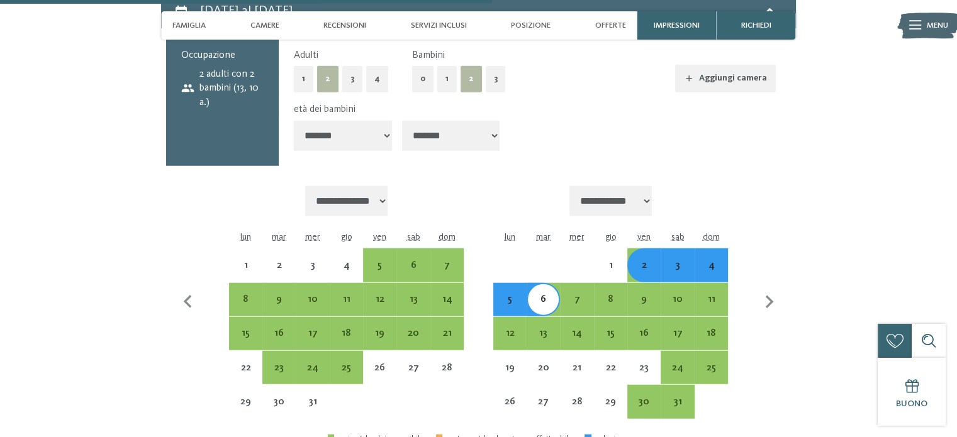
scroll to position [3113, 0]
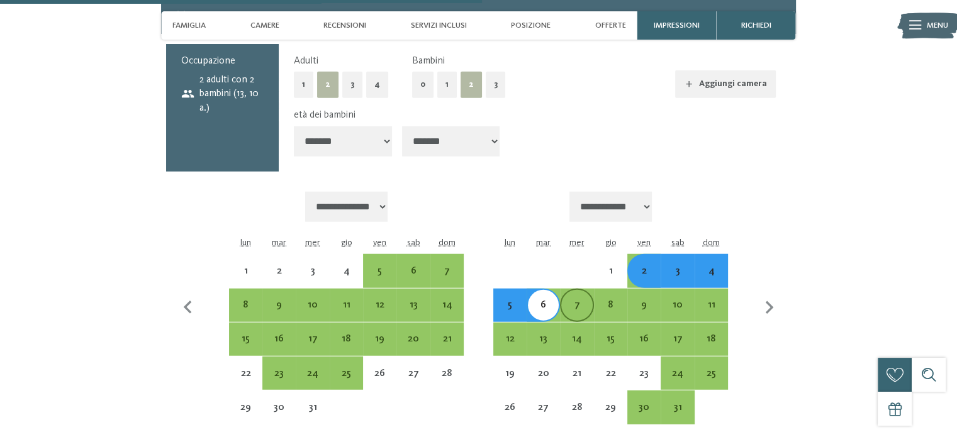
click at [570, 300] on div "7" at bounding box center [576, 315] width 31 height 31
select select "**********"
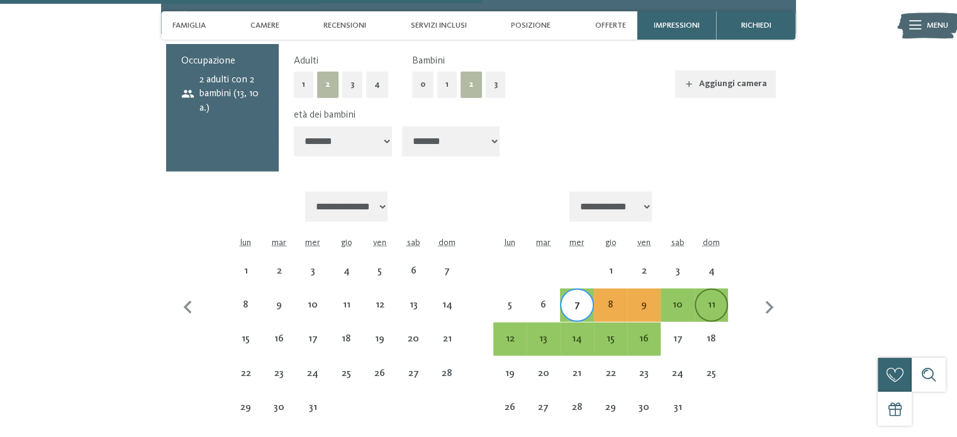
click at [709, 300] on div "11" at bounding box center [711, 315] width 31 height 31
select select "**********"
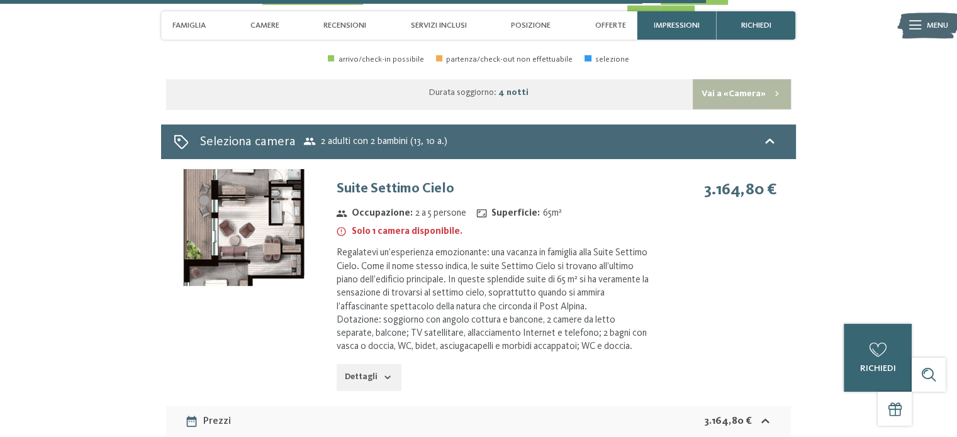
scroll to position [3490, 0]
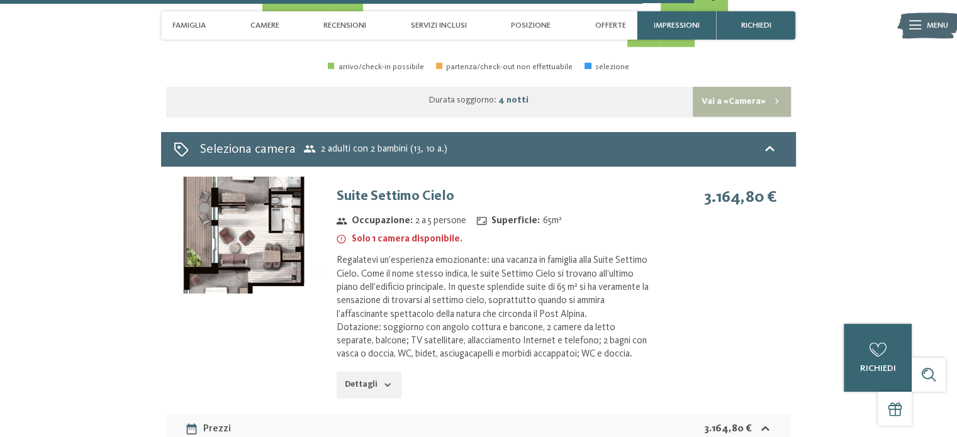
click at [294, 177] on img at bounding box center [244, 235] width 156 height 117
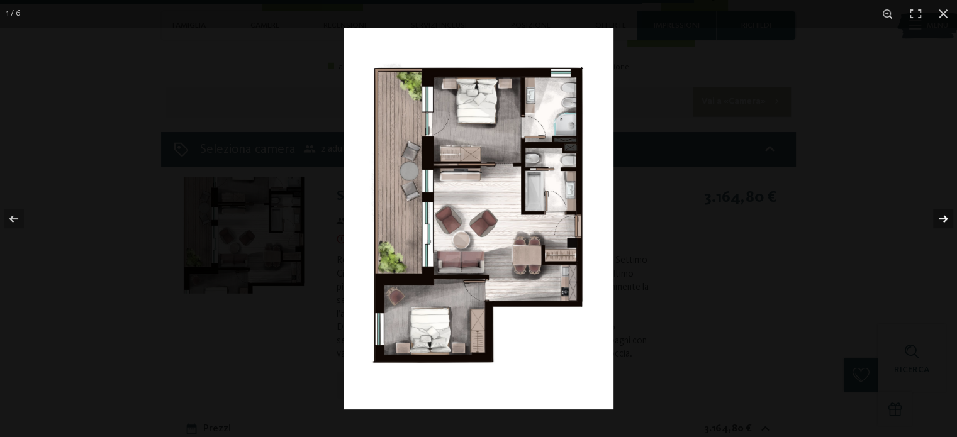
click at [941, 216] on button "button" at bounding box center [935, 218] width 44 height 63
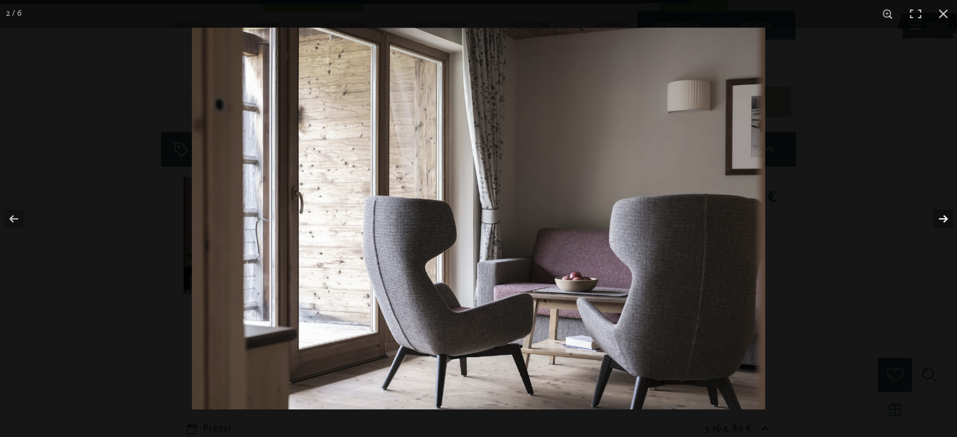
click at [941, 216] on button "button" at bounding box center [935, 218] width 44 height 63
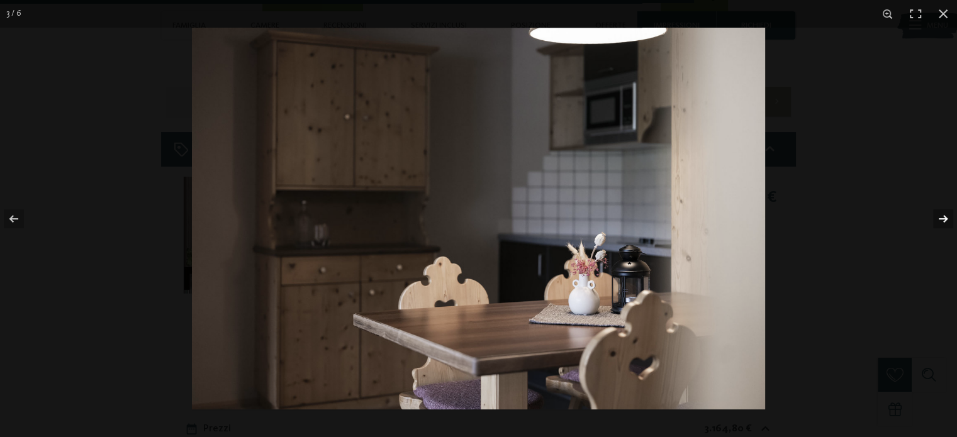
click at [941, 216] on button "button" at bounding box center [935, 218] width 44 height 63
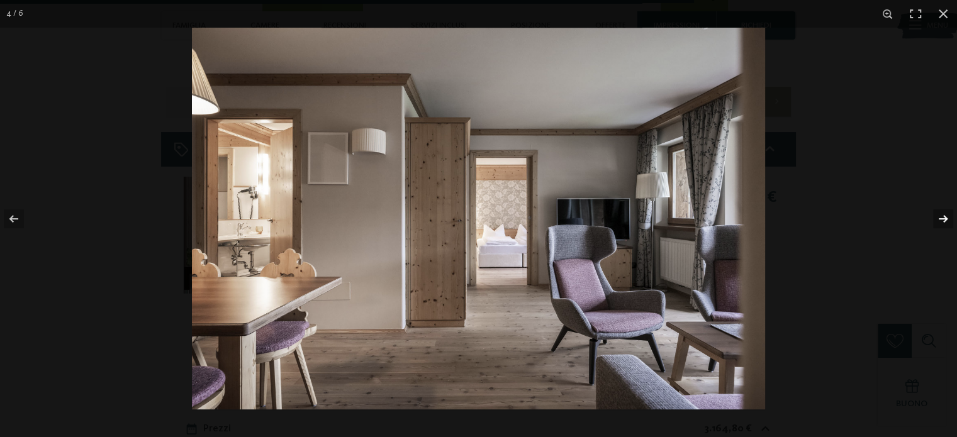
click at [941, 216] on button "button" at bounding box center [935, 218] width 44 height 63
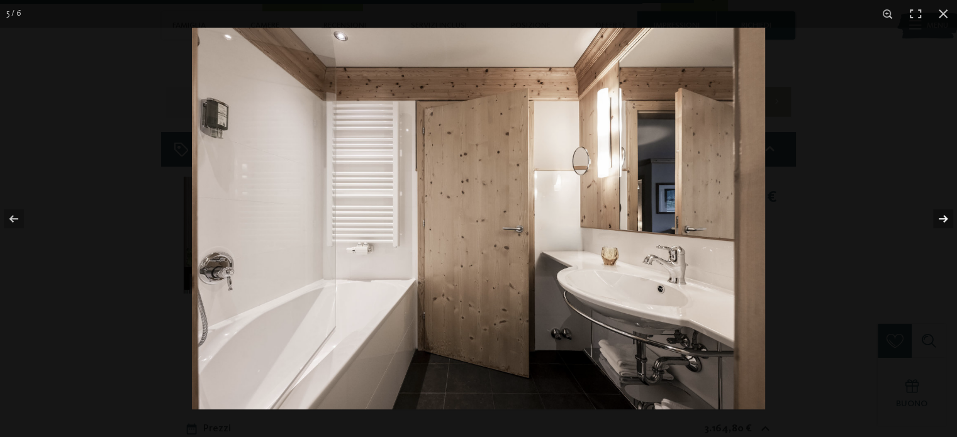
click at [941, 216] on button "button" at bounding box center [935, 218] width 44 height 63
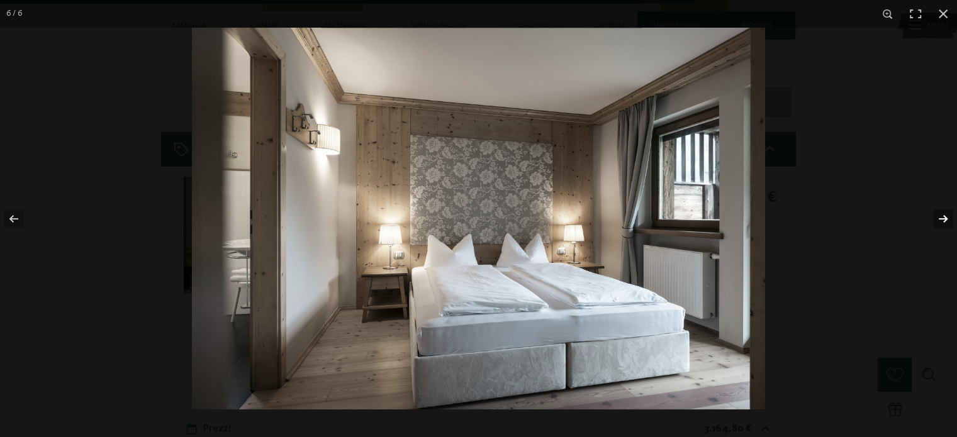
click at [941, 216] on button "button" at bounding box center [935, 218] width 44 height 63
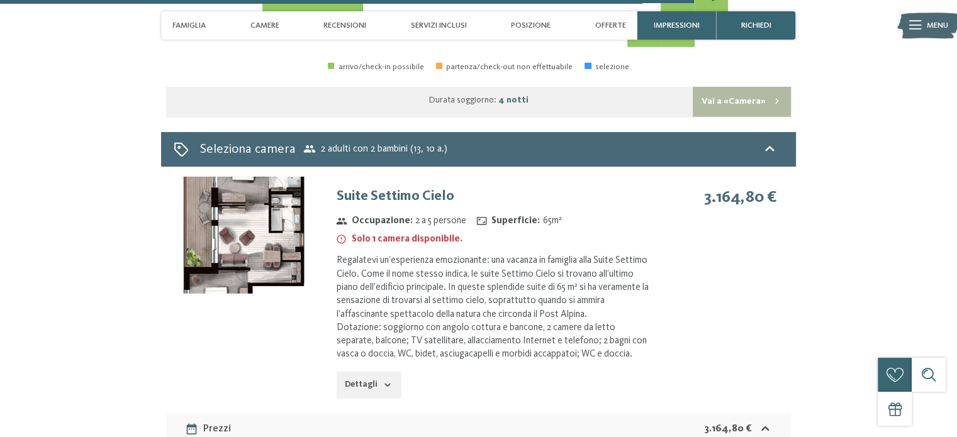
click at [0, 0] on button "button" at bounding box center [0, 0] width 0 height 0
